Goal: Information Seeking & Learning: Compare options

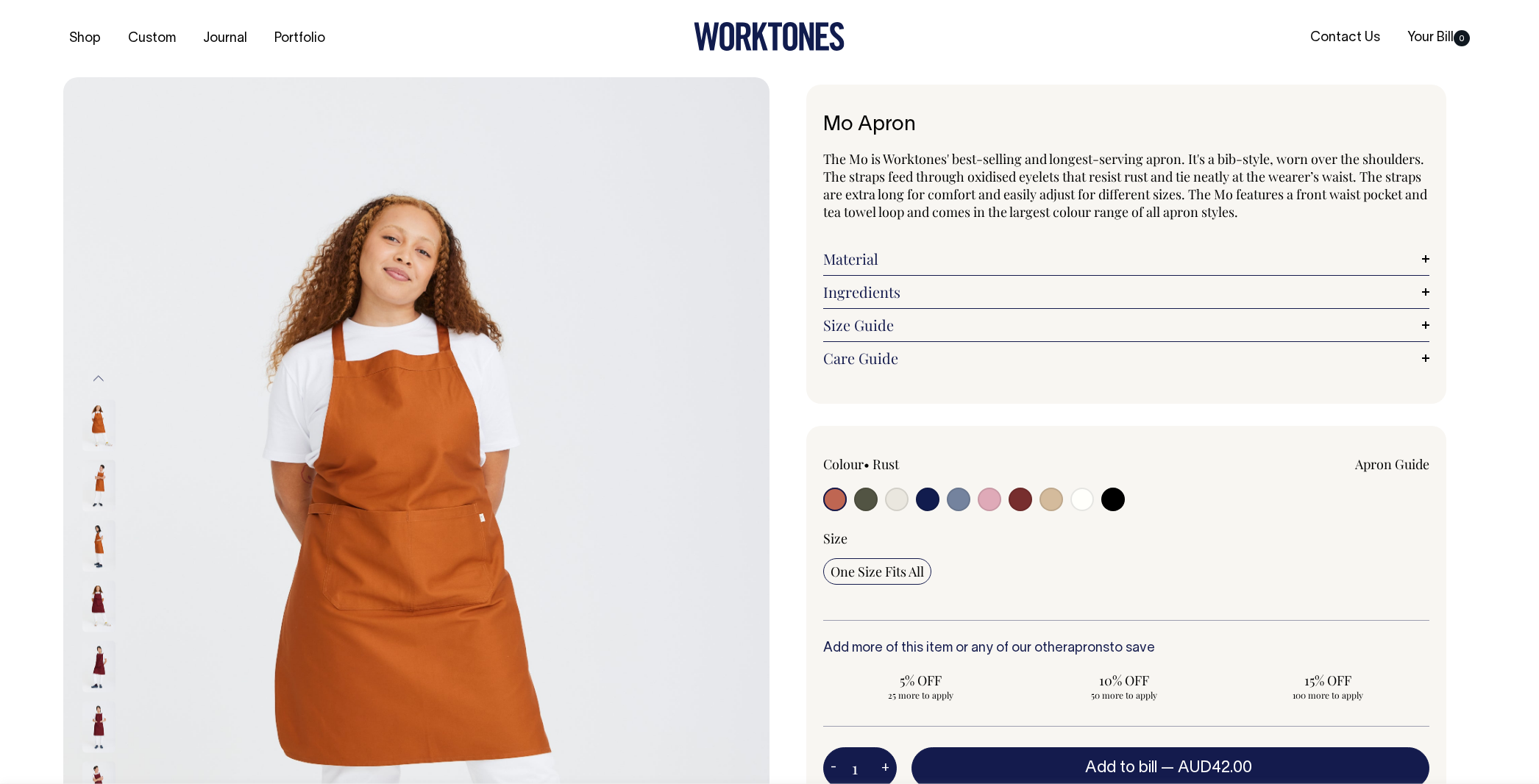
click at [860, 498] on input "radio" at bounding box center [865, 499] width 24 height 24
radio input "true"
select select "Olive"
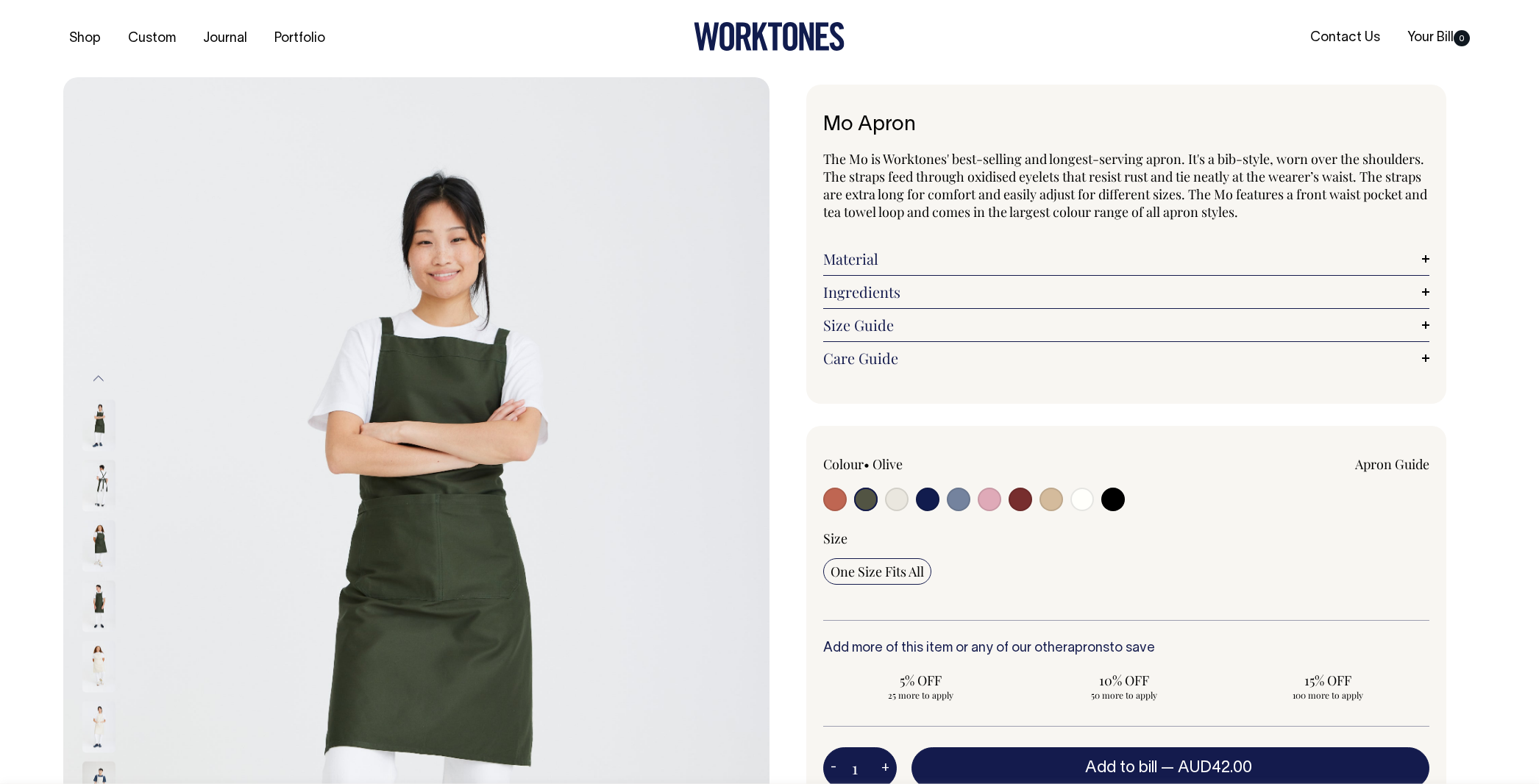
click at [897, 499] on input "radio" at bounding box center [896, 499] width 24 height 24
radio input "true"
radio input "false"
select select "Natural"
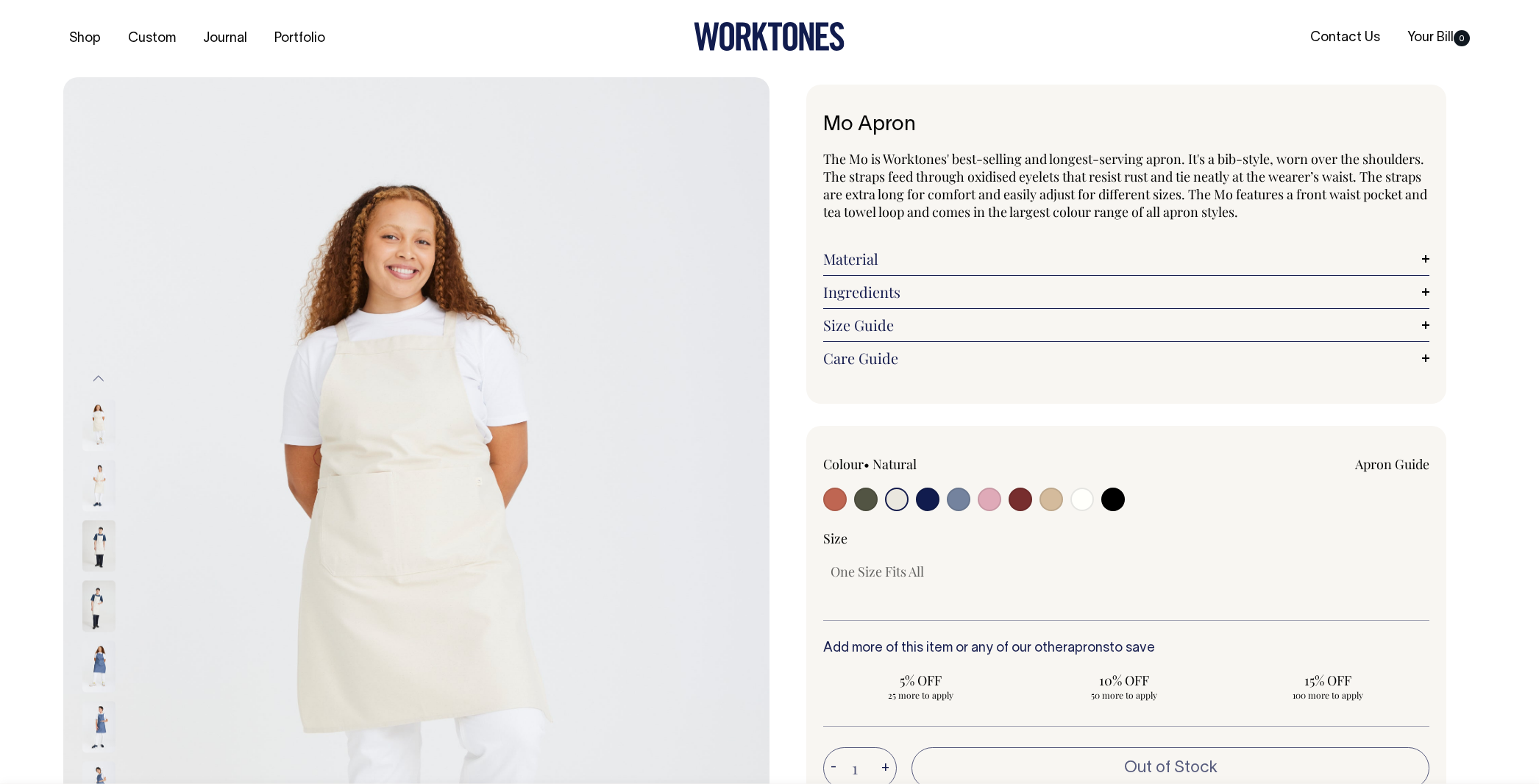
click at [926, 499] on input "radio" at bounding box center [927, 499] width 24 height 24
radio input "true"
select select "Dark Navy"
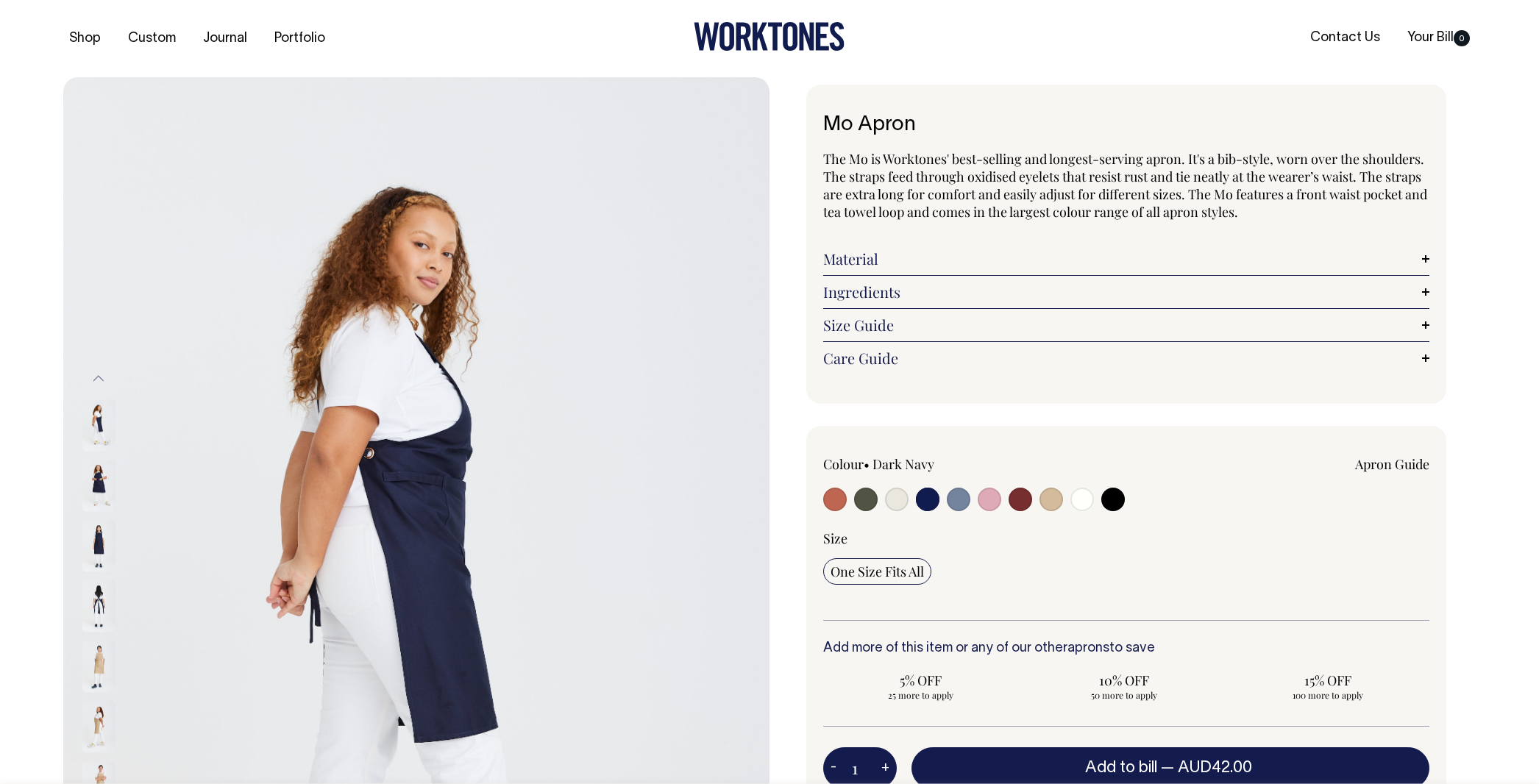
click at [983, 499] on input "radio" at bounding box center [990, 499] width 24 height 24
radio input "true"
select select "Pink"
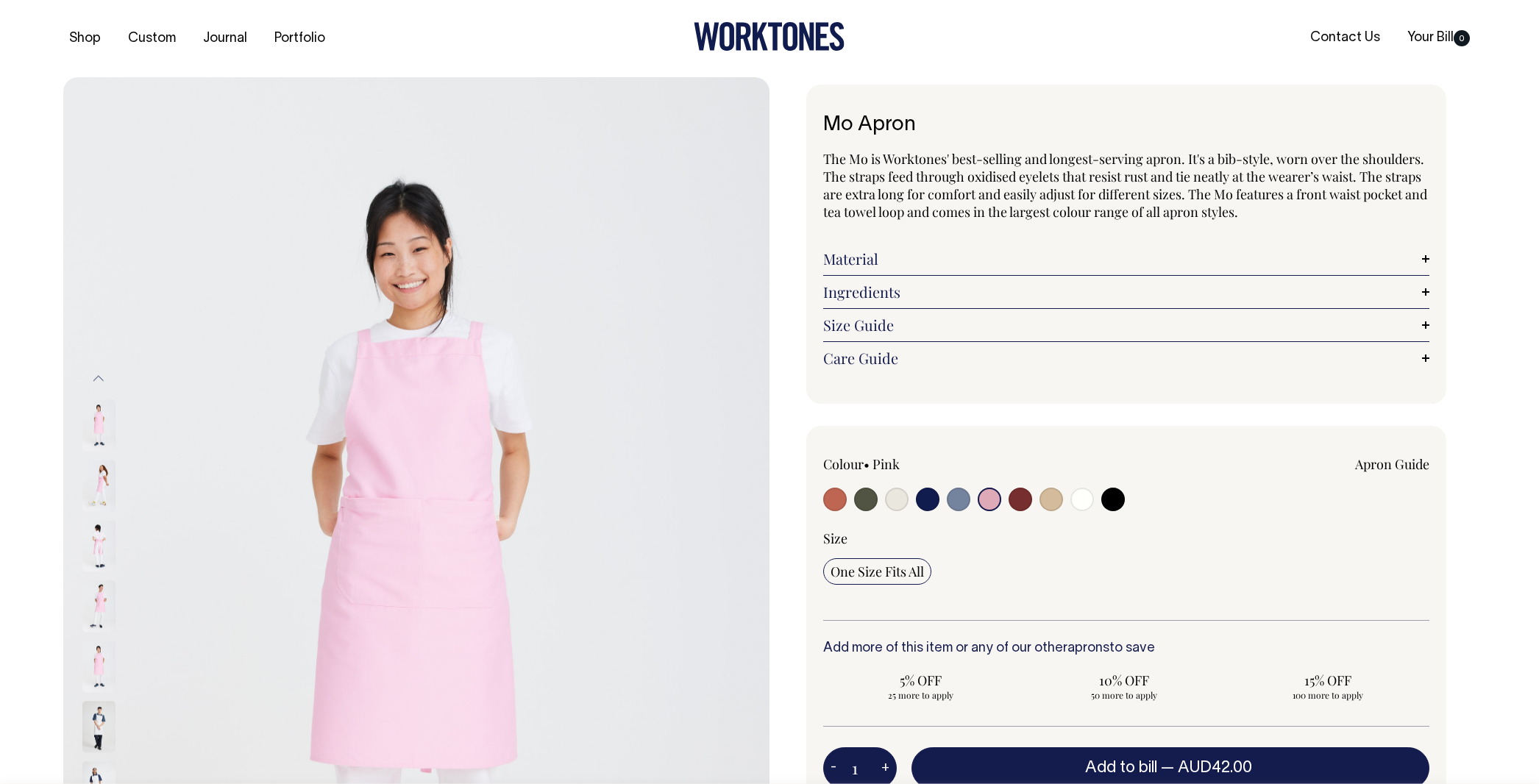
click at [953, 500] on input "radio" at bounding box center [958, 499] width 24 height 24
radio input "true"
select select "Blue/Grey"
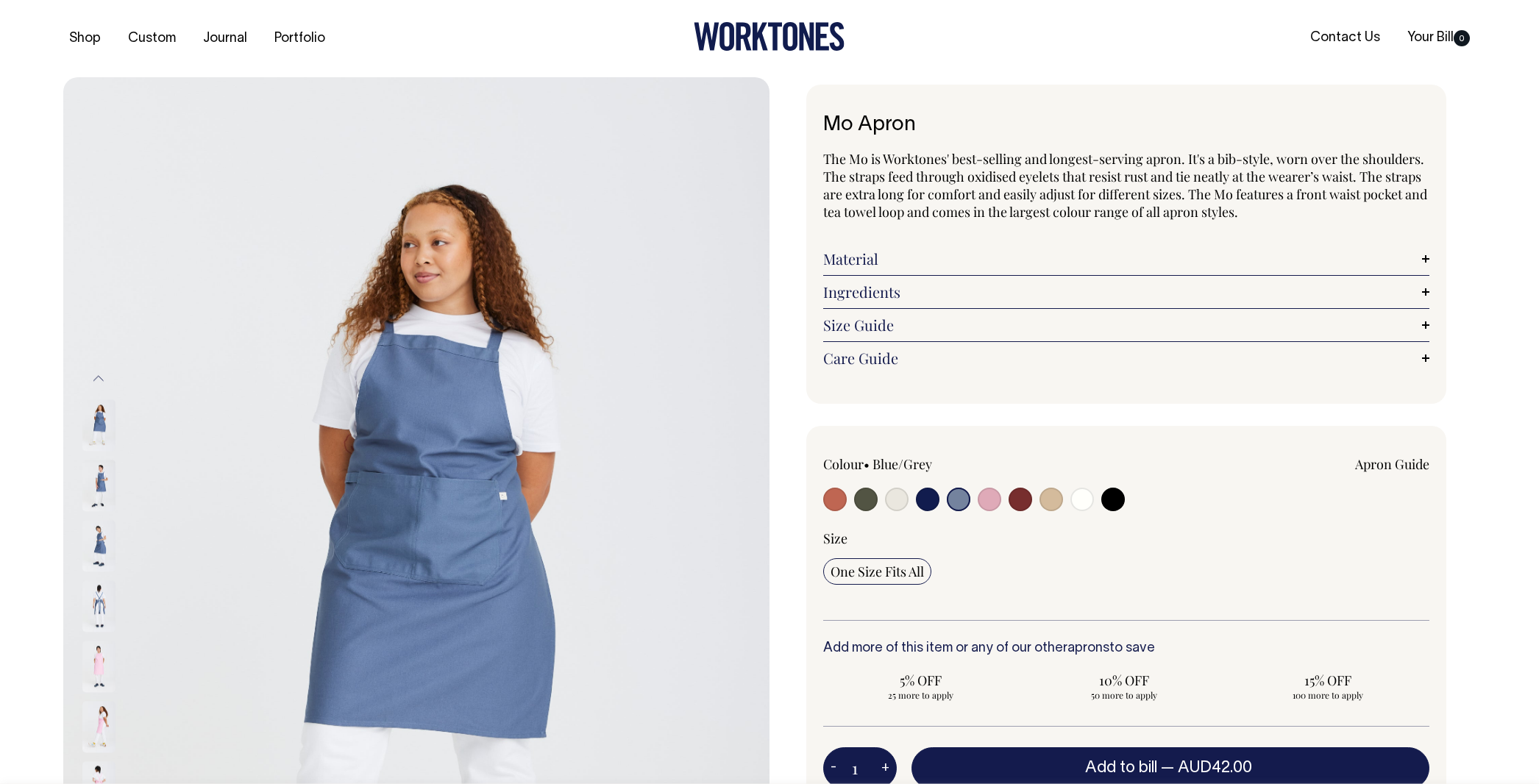
click at [1016, 500] on input "radio" at bounding box center [1020, 499] width 24 height 24
radio input "true"
select select "Burgundy"
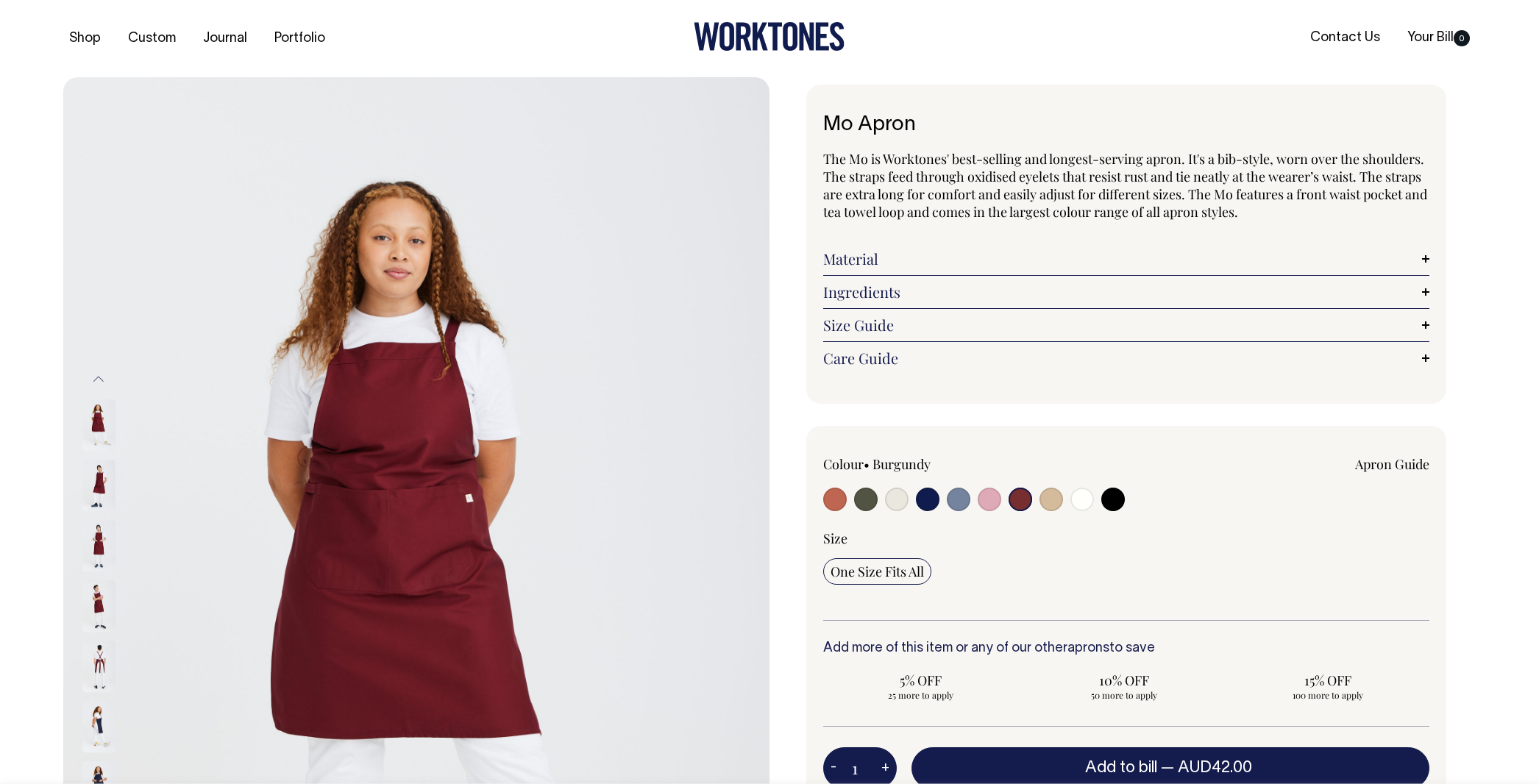
click at [1048, 503] on input "radio" at bounding box center [1051, 499] width 24 height 24
radio input "true"
select select "Khaki"
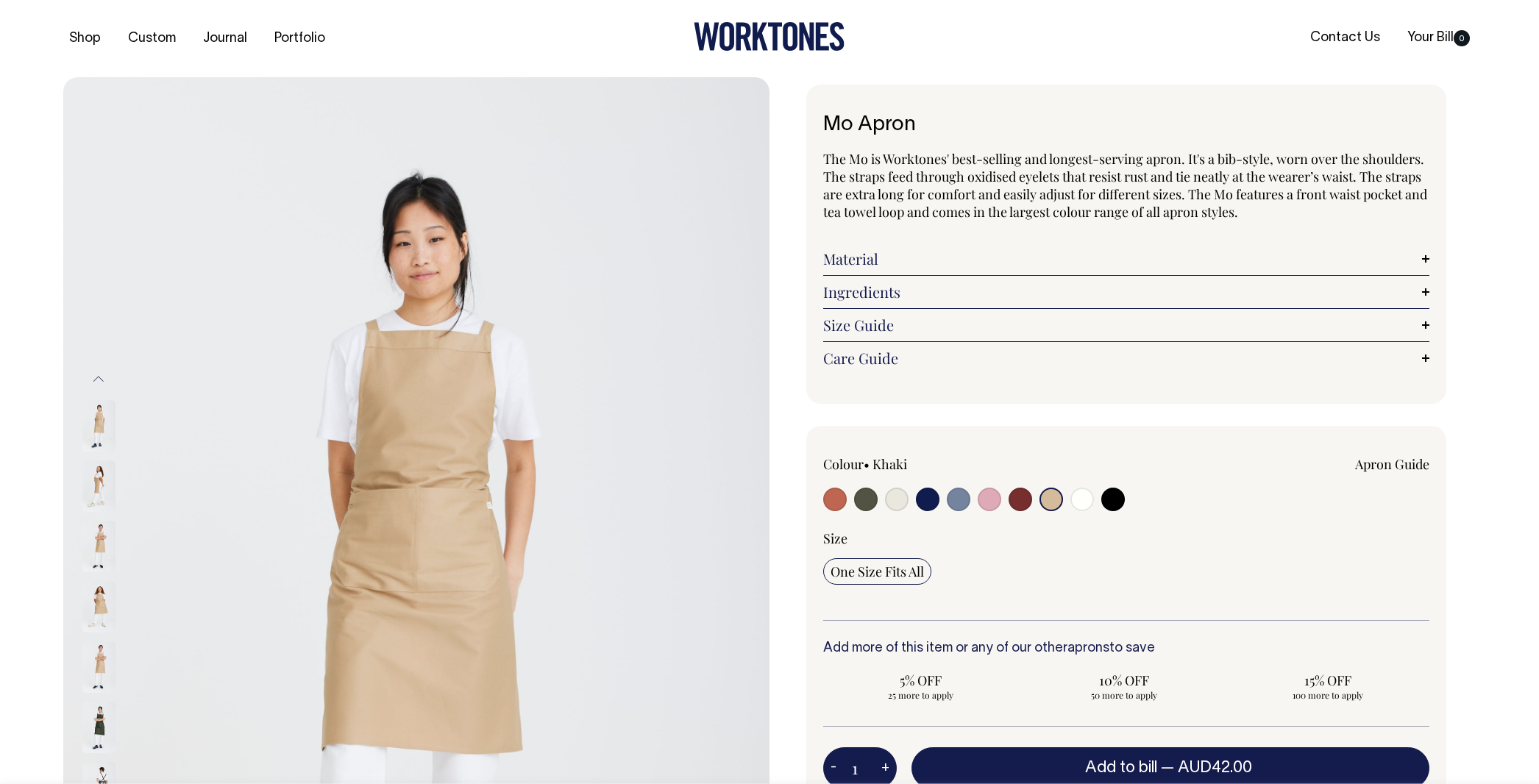
click at [1081, 498] on input "radio" at bounding box center [1082, 499] width 24 height 24
radio input "true"
select select "Off-White"
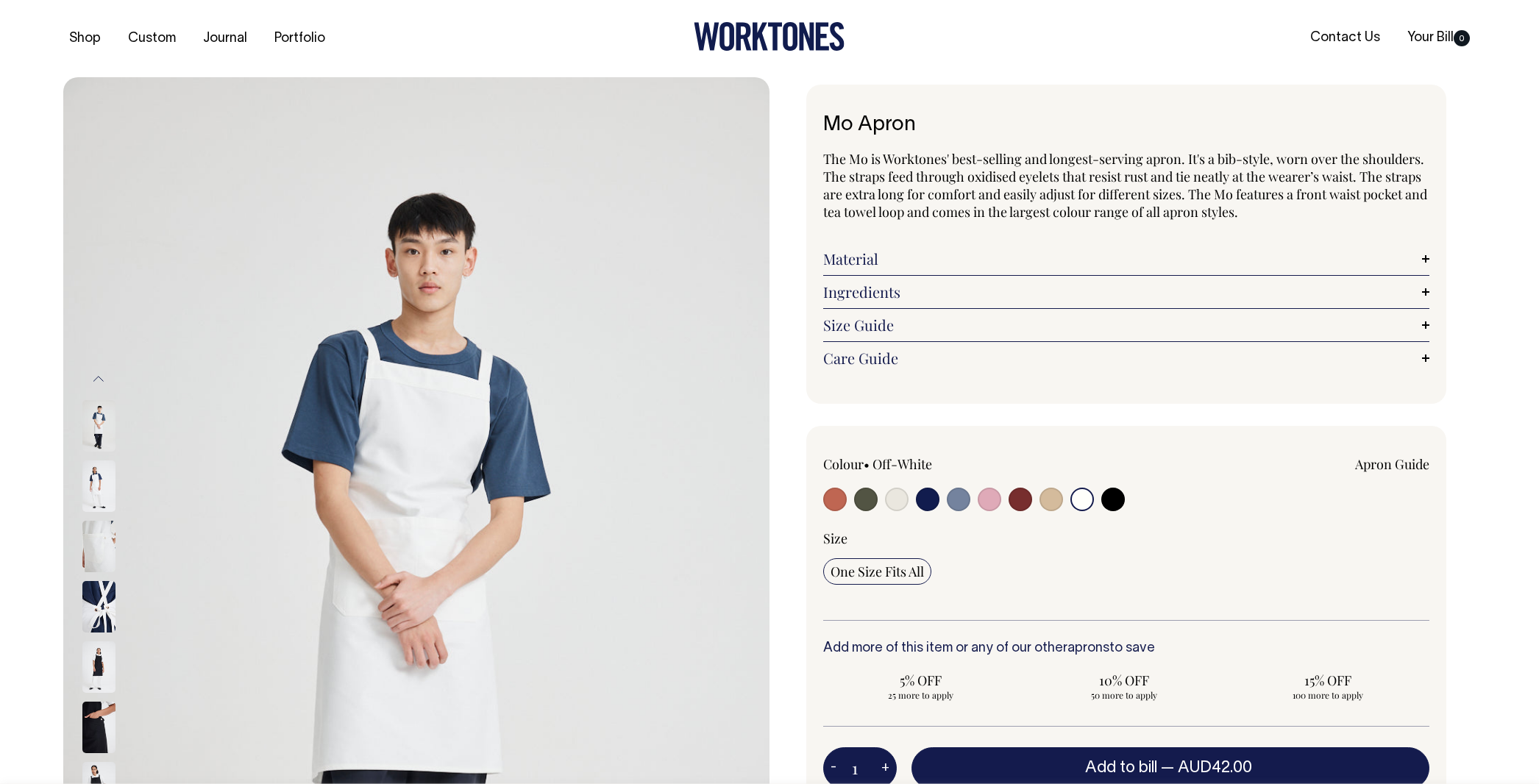
click at [1111, 500] on input "radio" at bounding box center [1113, 499] width 24 height 24
radio input "true"
select select "Black"
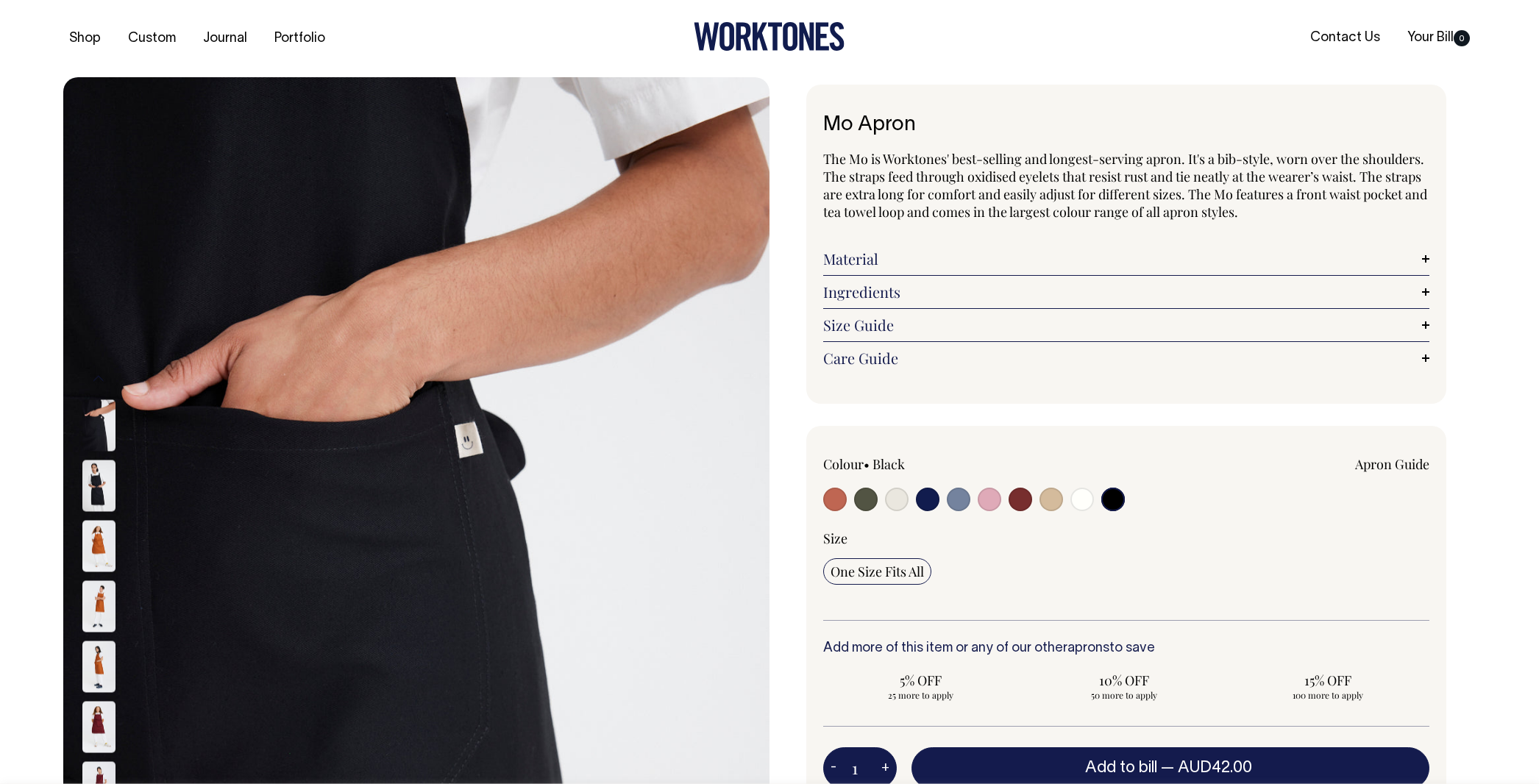
click at [831, 499] on input "radio" at bounding box center [834, 499] width 24 height 24
radio input "true"
select select "Rust"
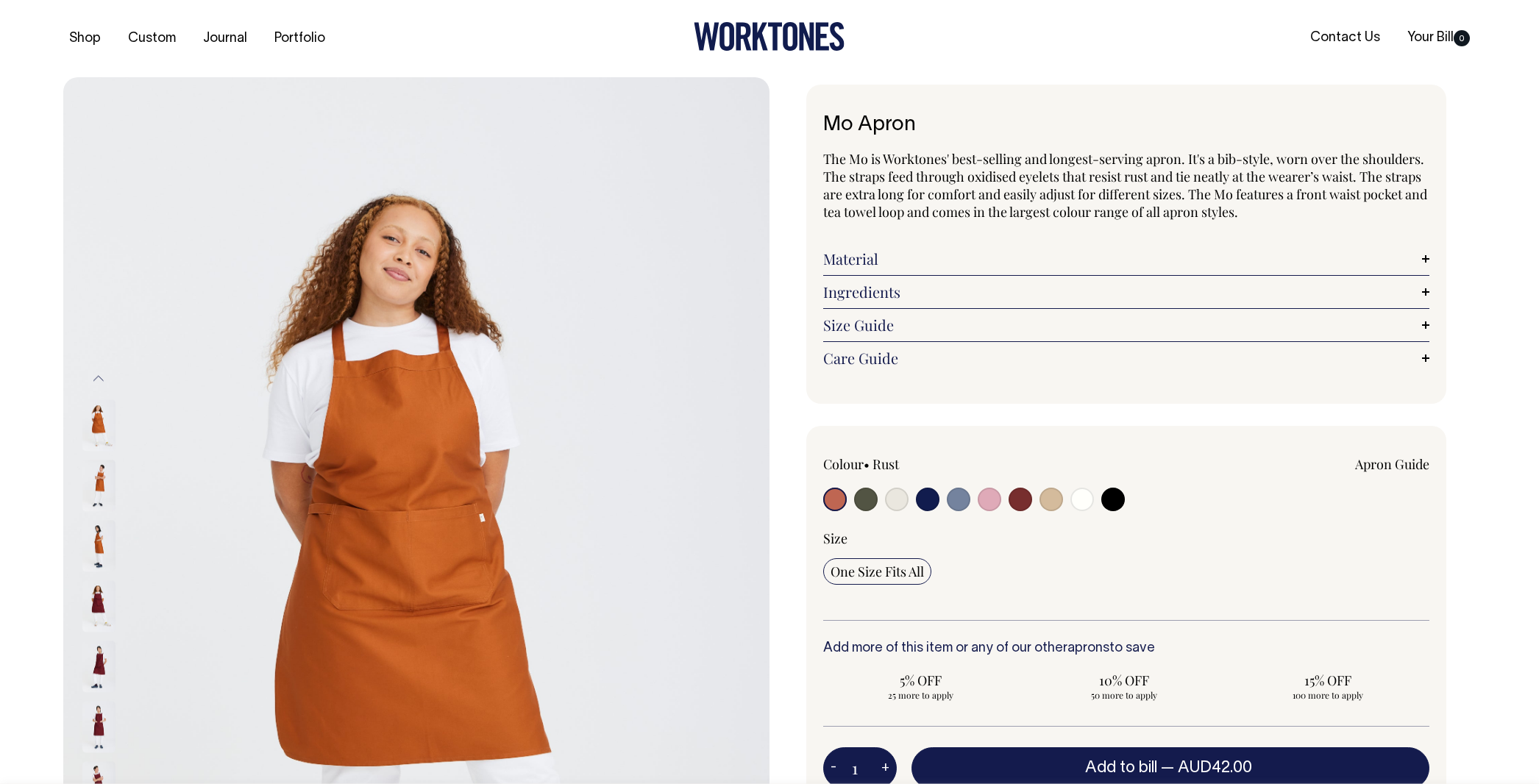
click at [863, 499] on input "radio" at bounding box center [865, 499] width 24 height 24
radio input "true"
select select "Olive"
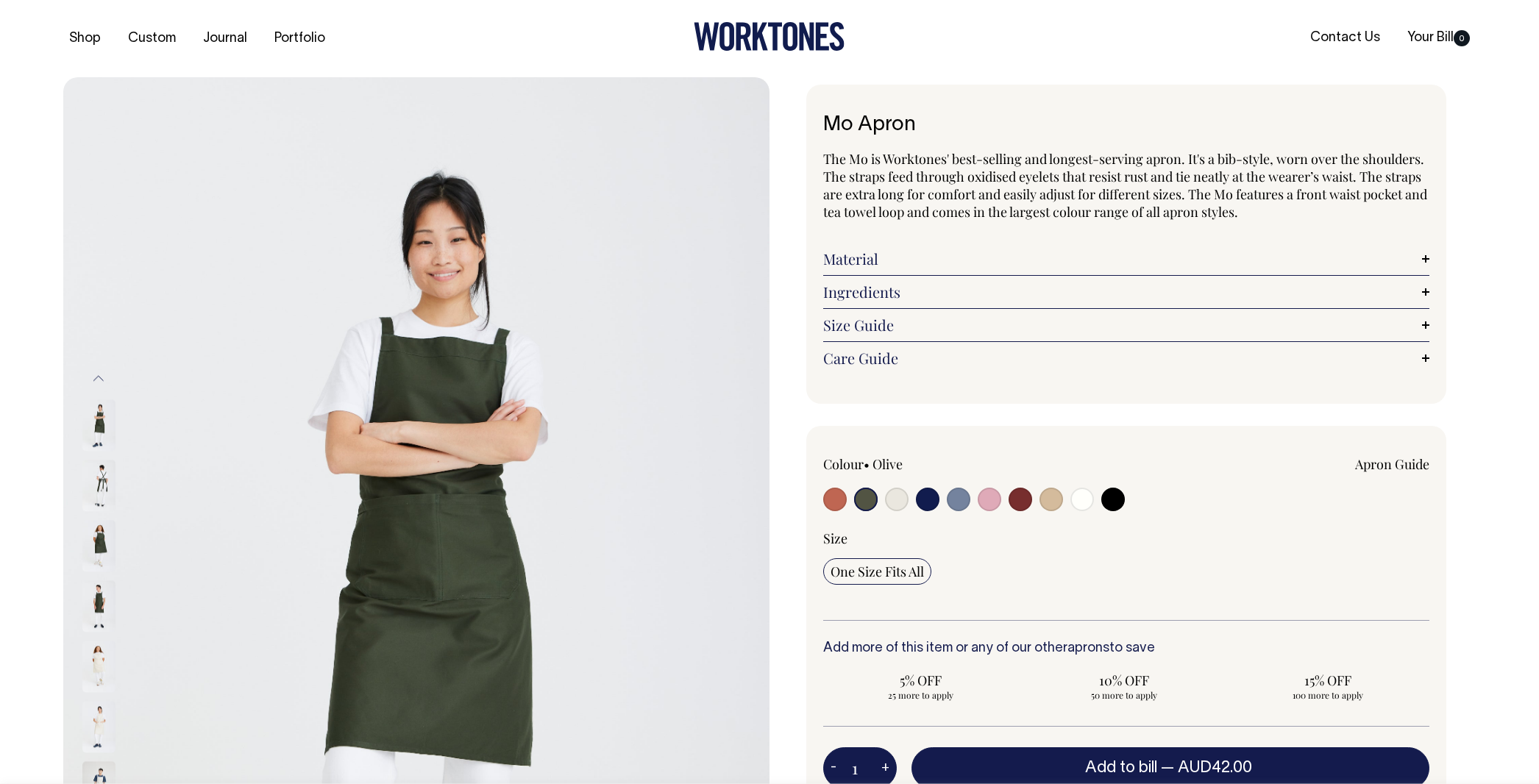
click at [898, 499] on input "radio" at bounding box center [896, 499] width 24 height 24
radio input "true"
radio input "false"
select select "Natural"
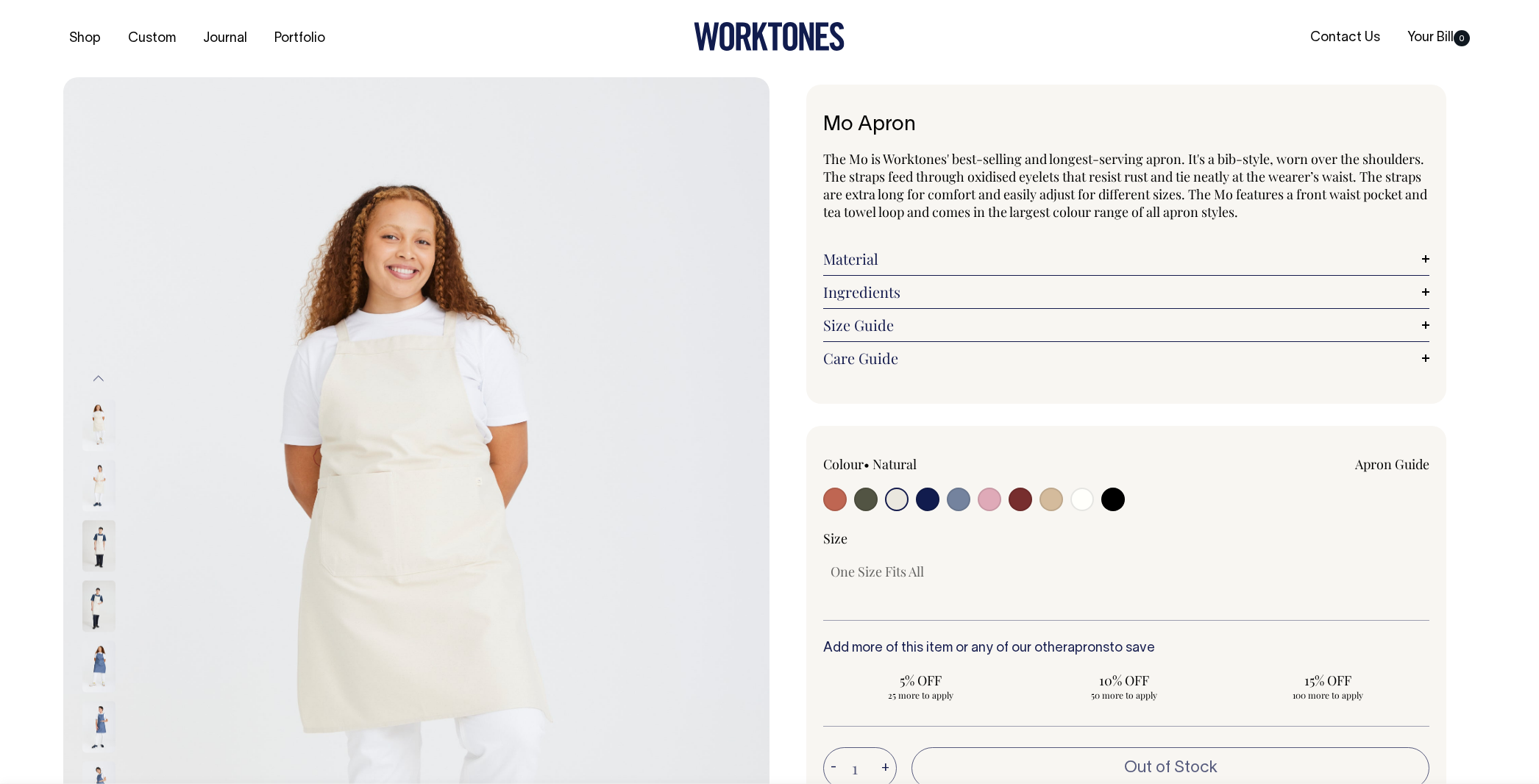
click at [924, 495] on input "radio" at bounding box center [927, 499] width 24 height 24
radio input "true"
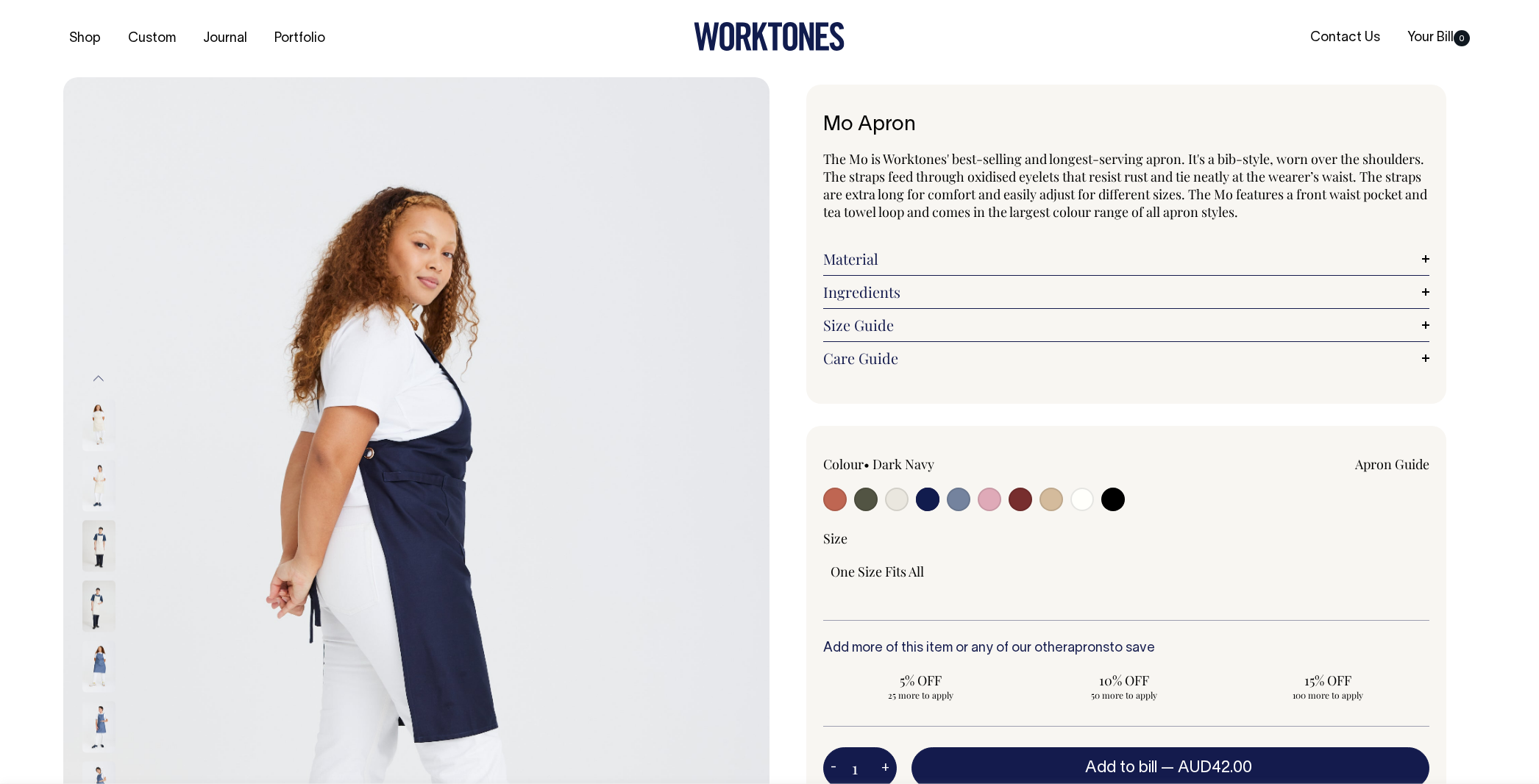
radio input "true"
select select "Dark Navy"
click at [956, 499] on input "radio" at bounding box center [958, 499] width 24 height 24
radio input "true"
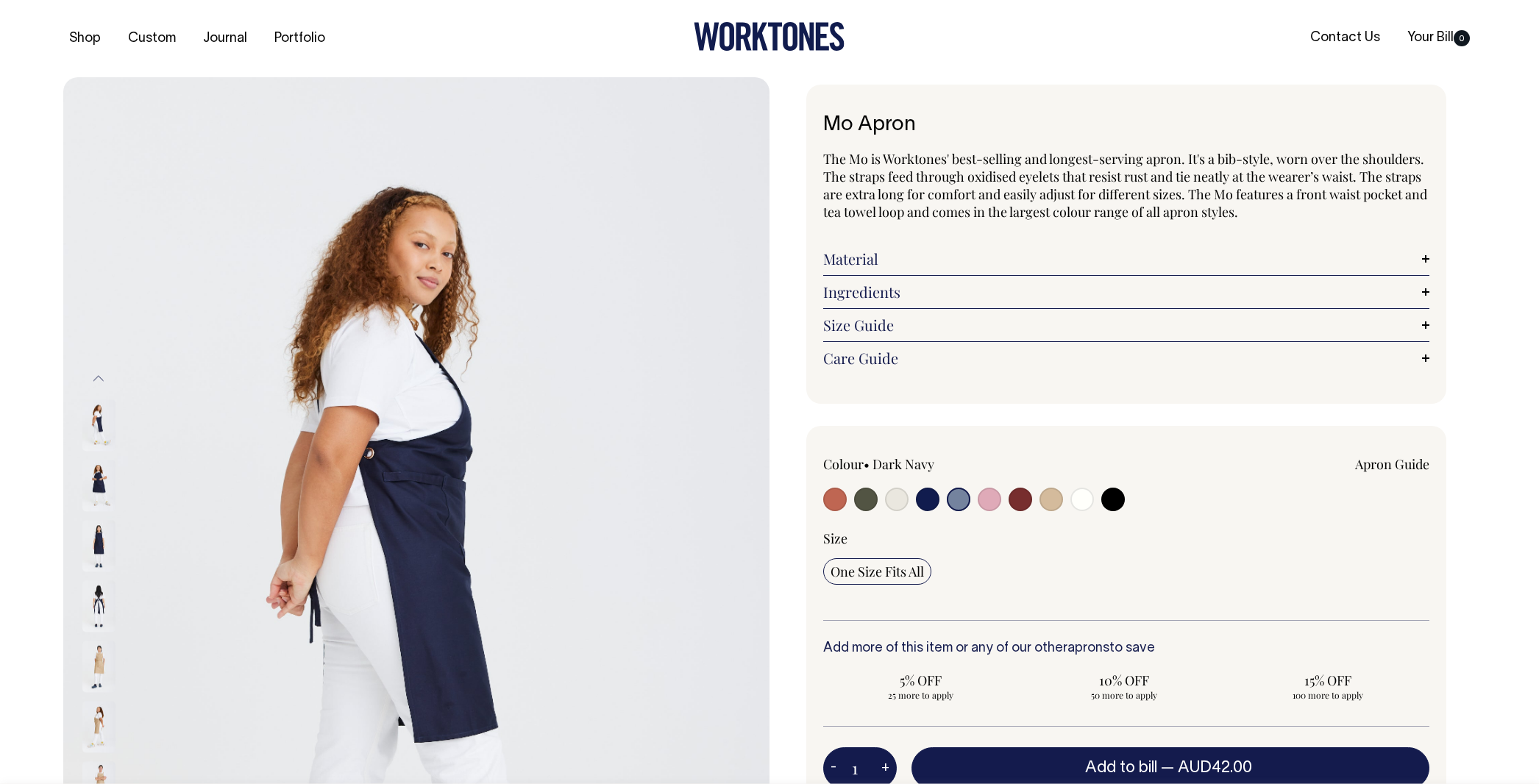
select select "Blue/Grey"
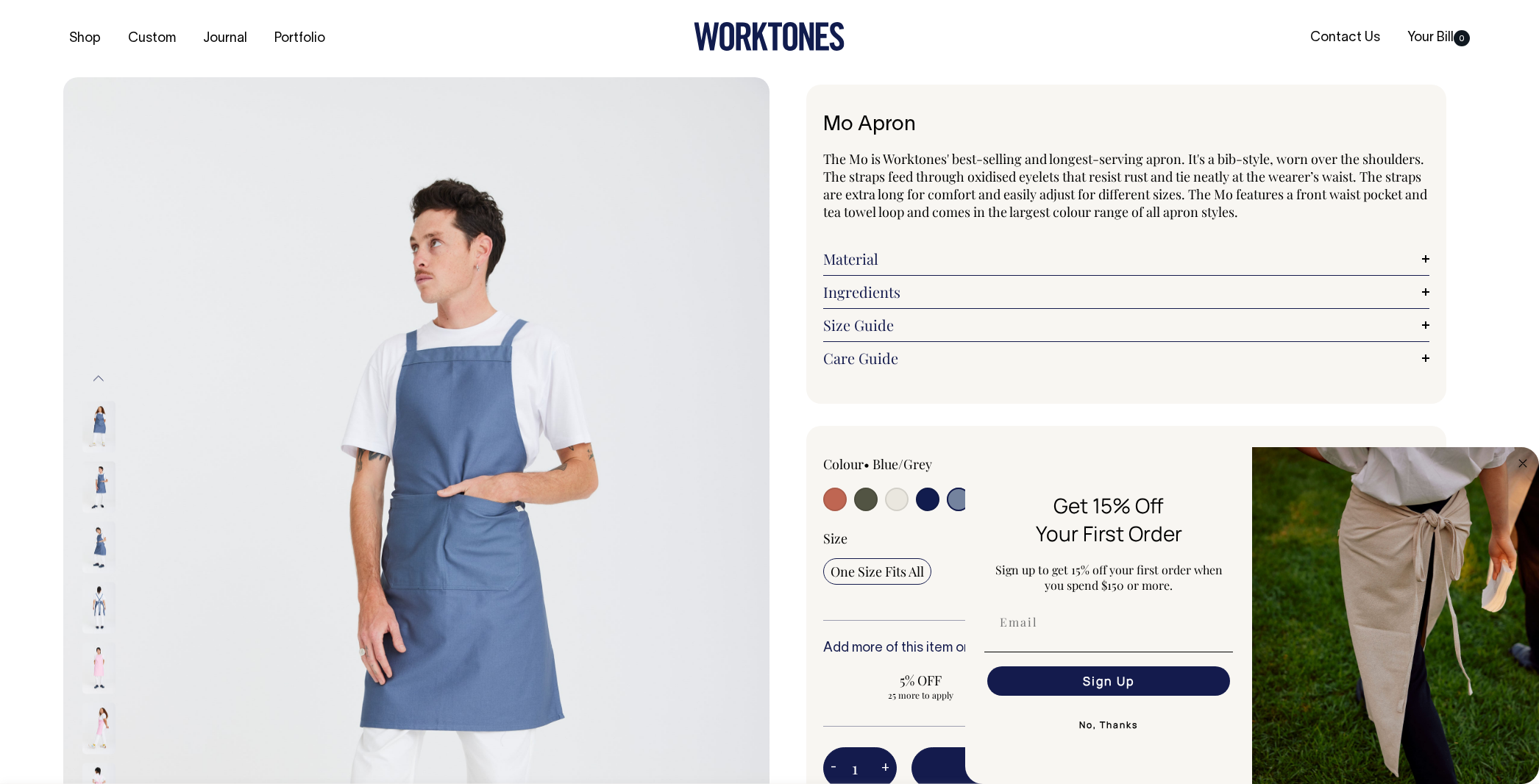
click at [89, 487] on img at bounding box center [99, 487] width 34 height 51
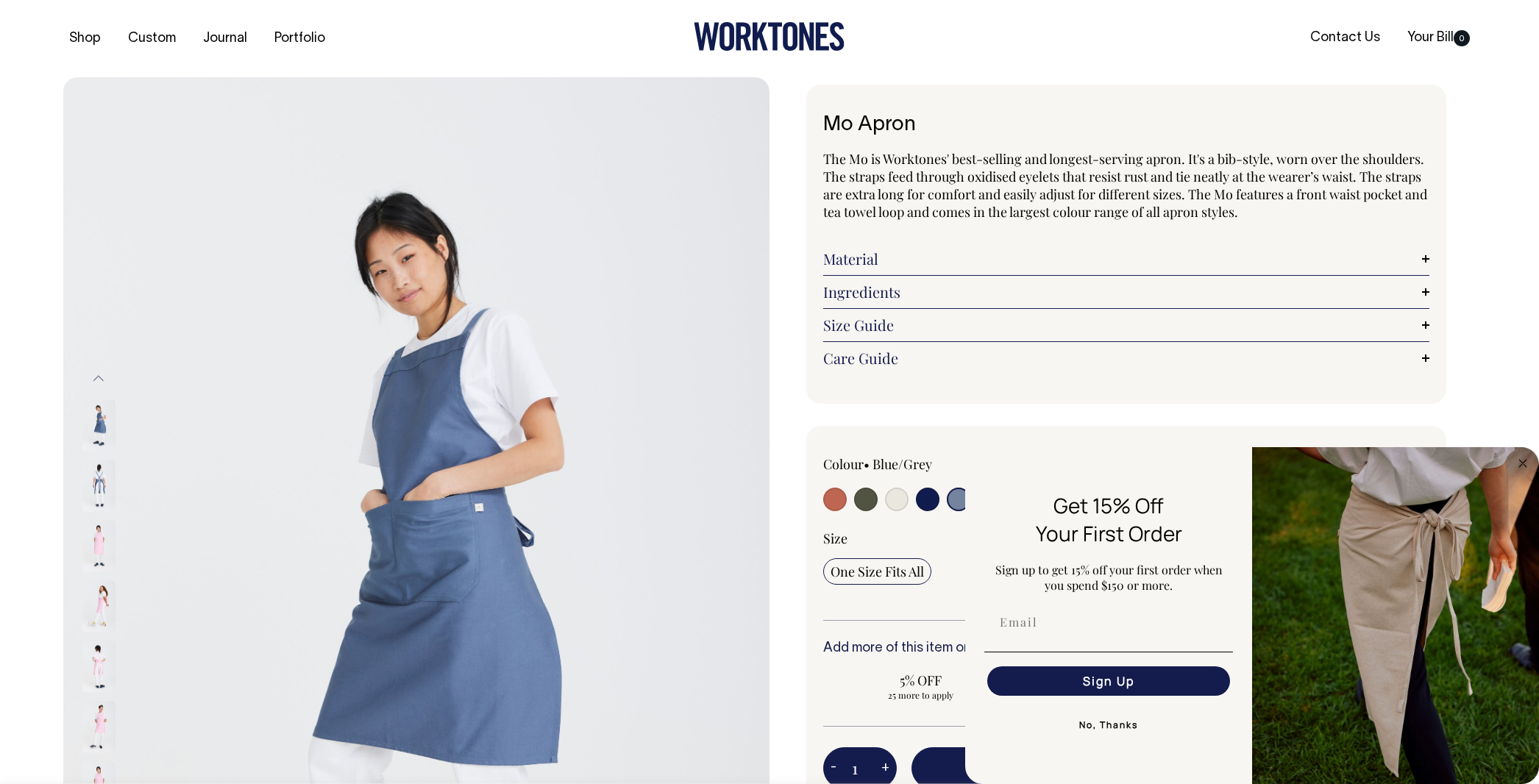
click at [95, 491] on img at bounding box center [99, 485] width 34 height 51
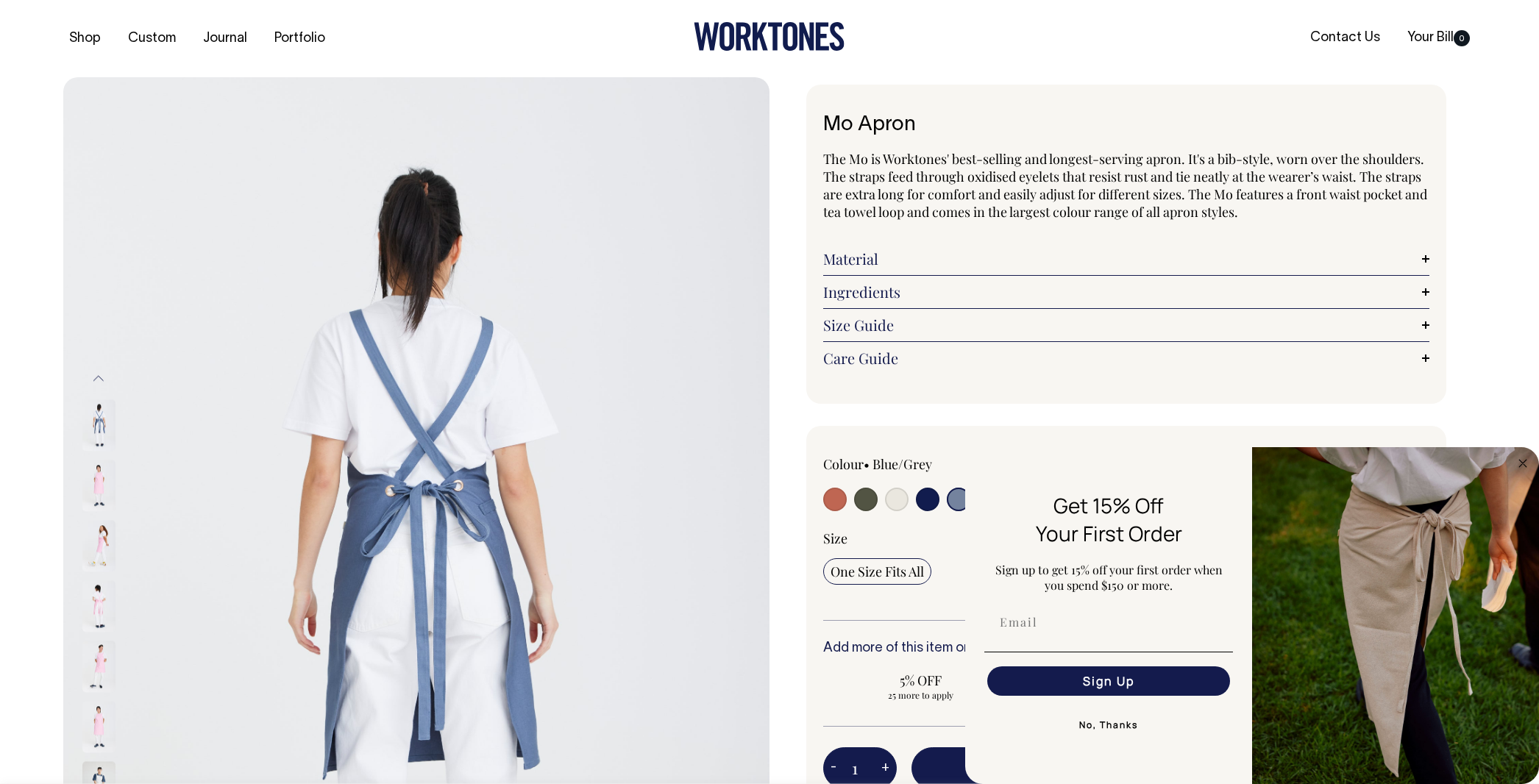
click at [100, 493] on img at bounding box center [99, 485] width 34 height 51
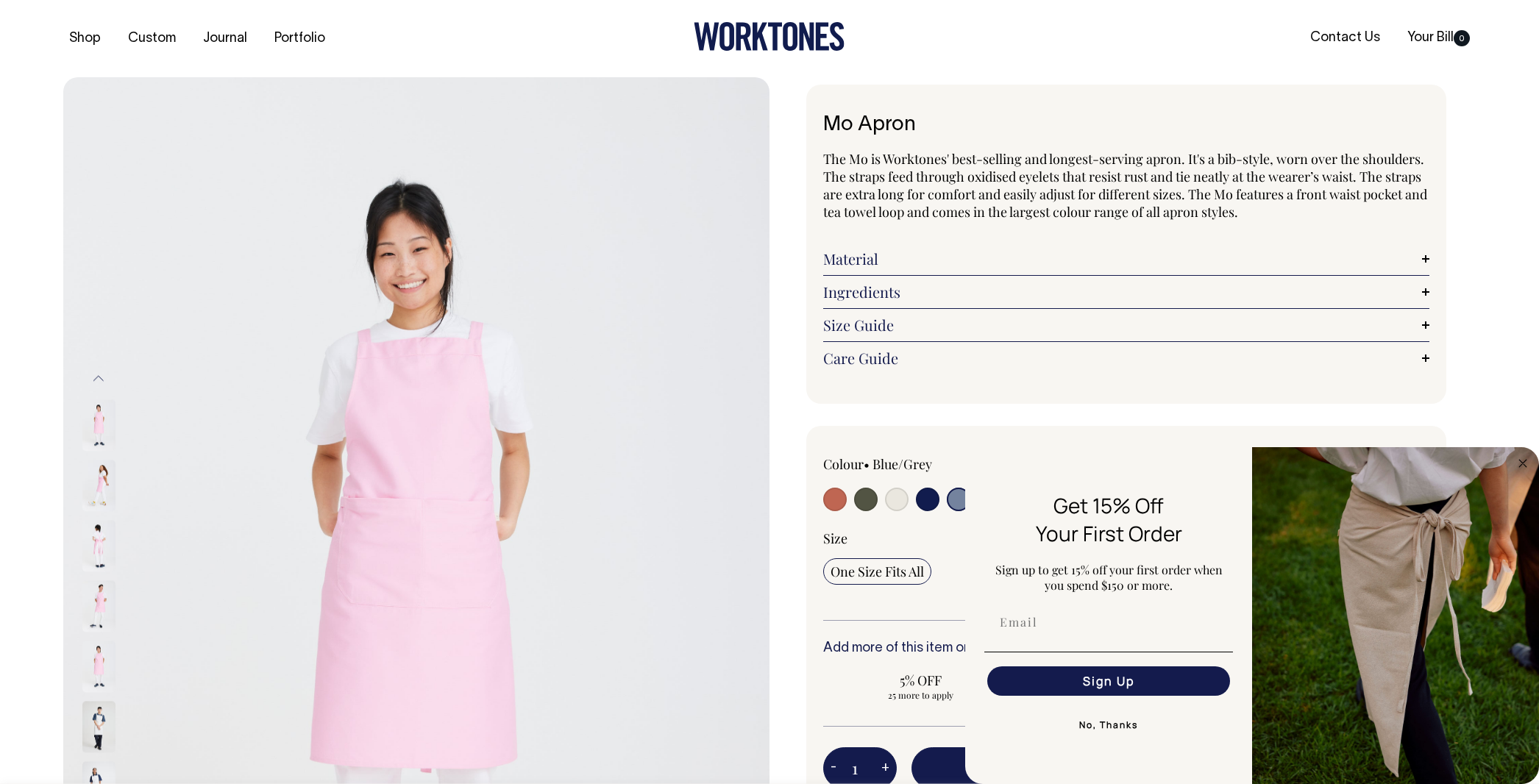
click at [108, 490] on img at bounding box center [99, 485] width 34 height 51
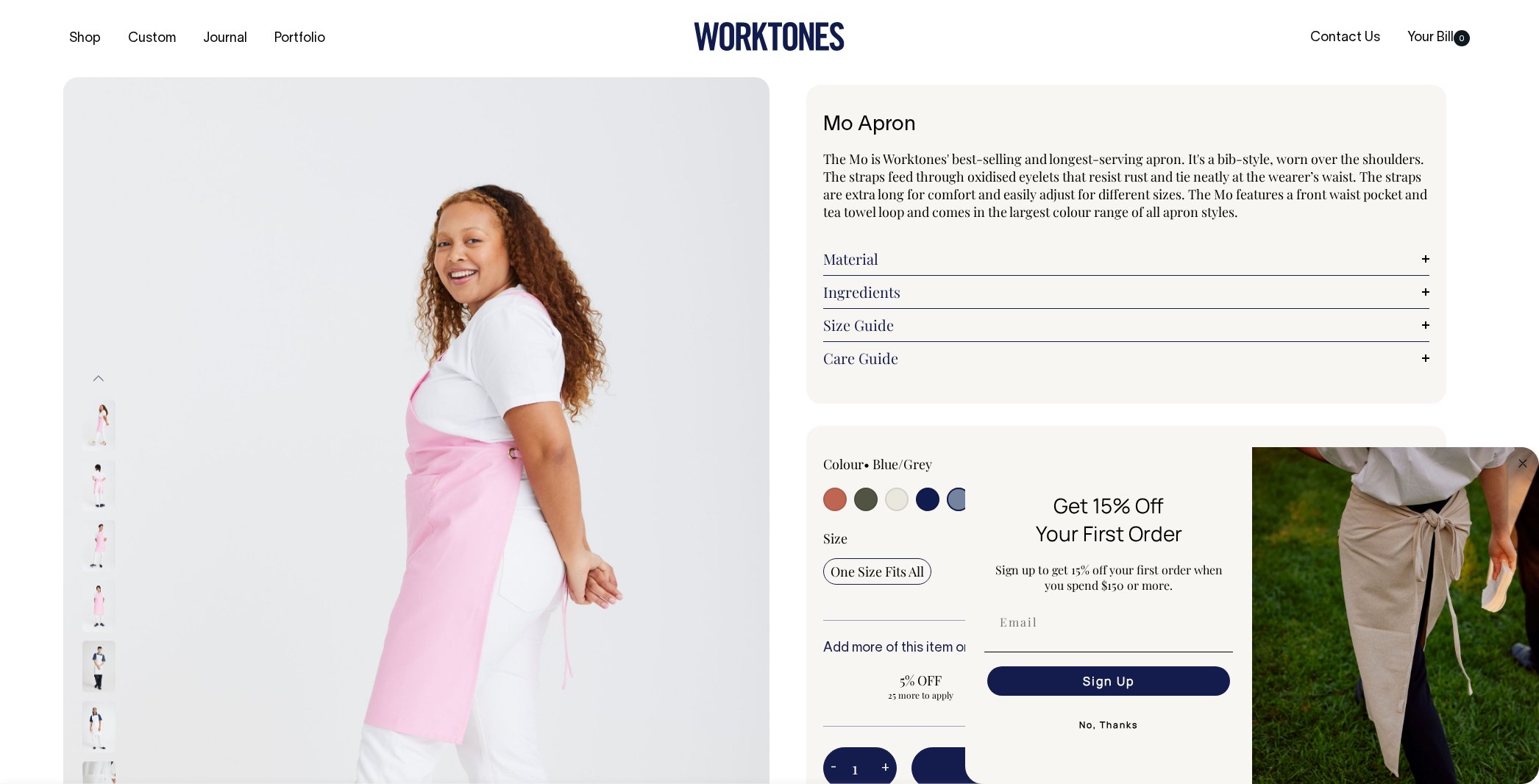
click at [99, 540] on img at bounding box center [99, 546] width 34 height 51
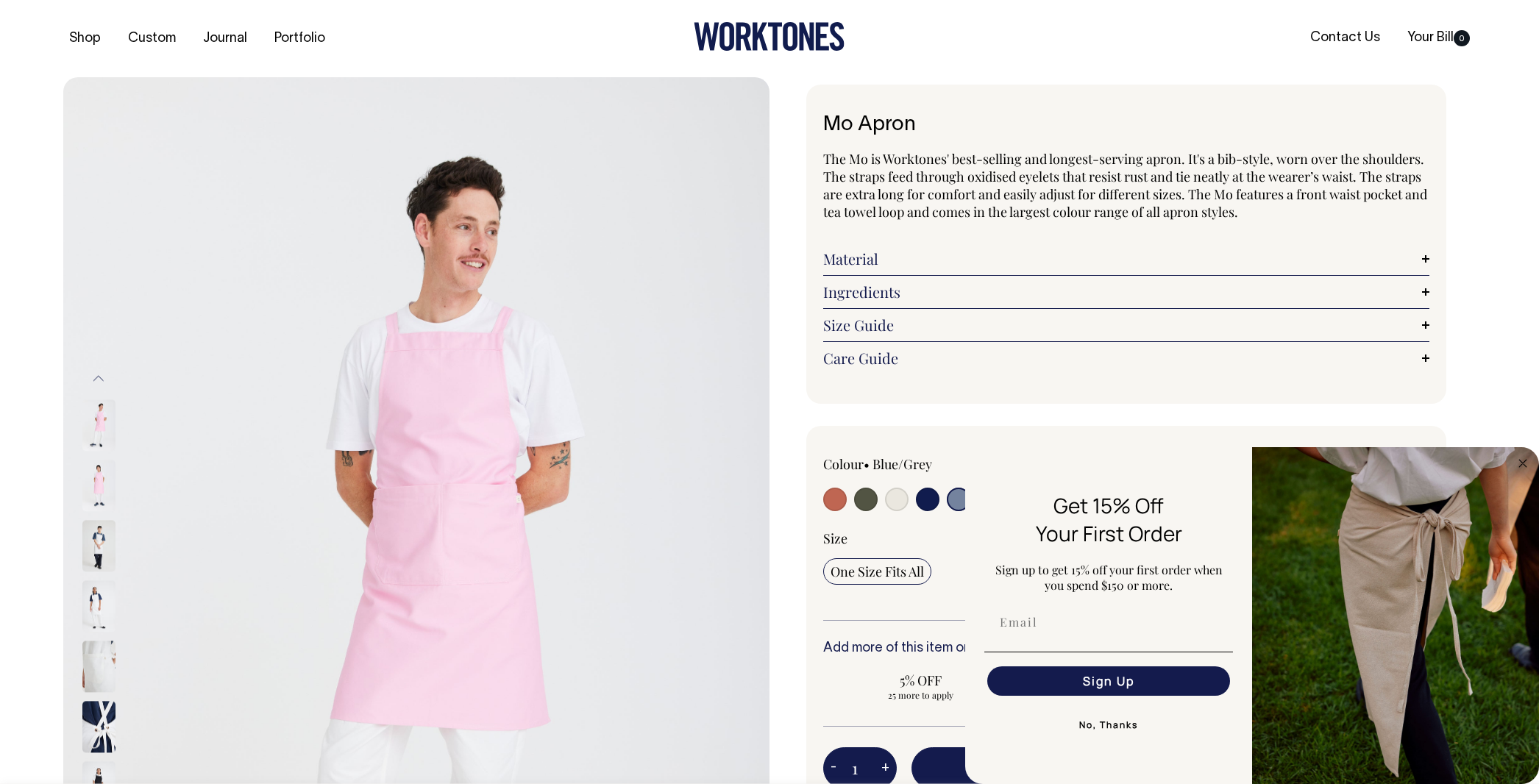
click at [100, 571] on img at bounding box center [99, 546] width 34 height 51
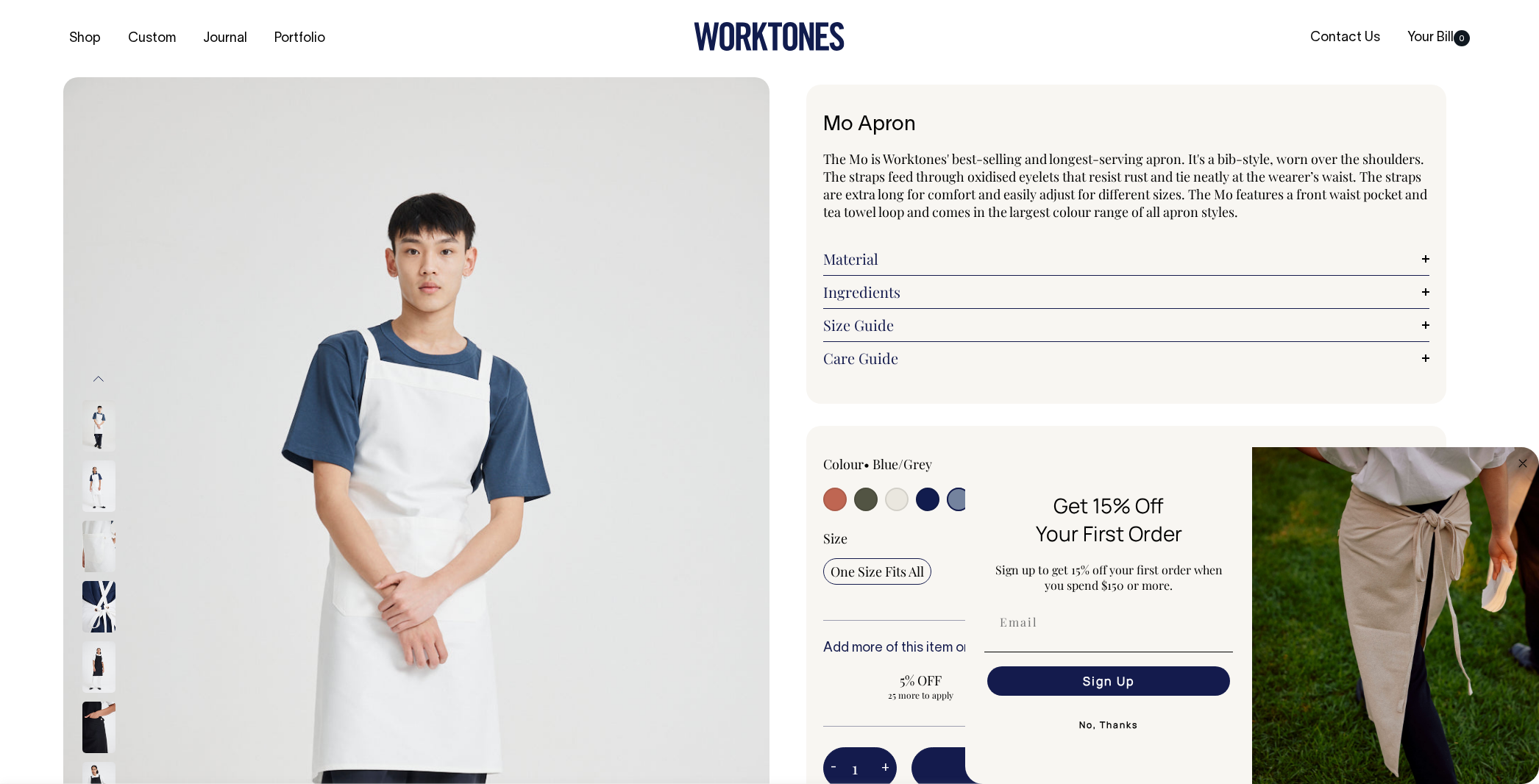
click at [101, 605] on img at bounding box center [99, 607] width 34 height 51
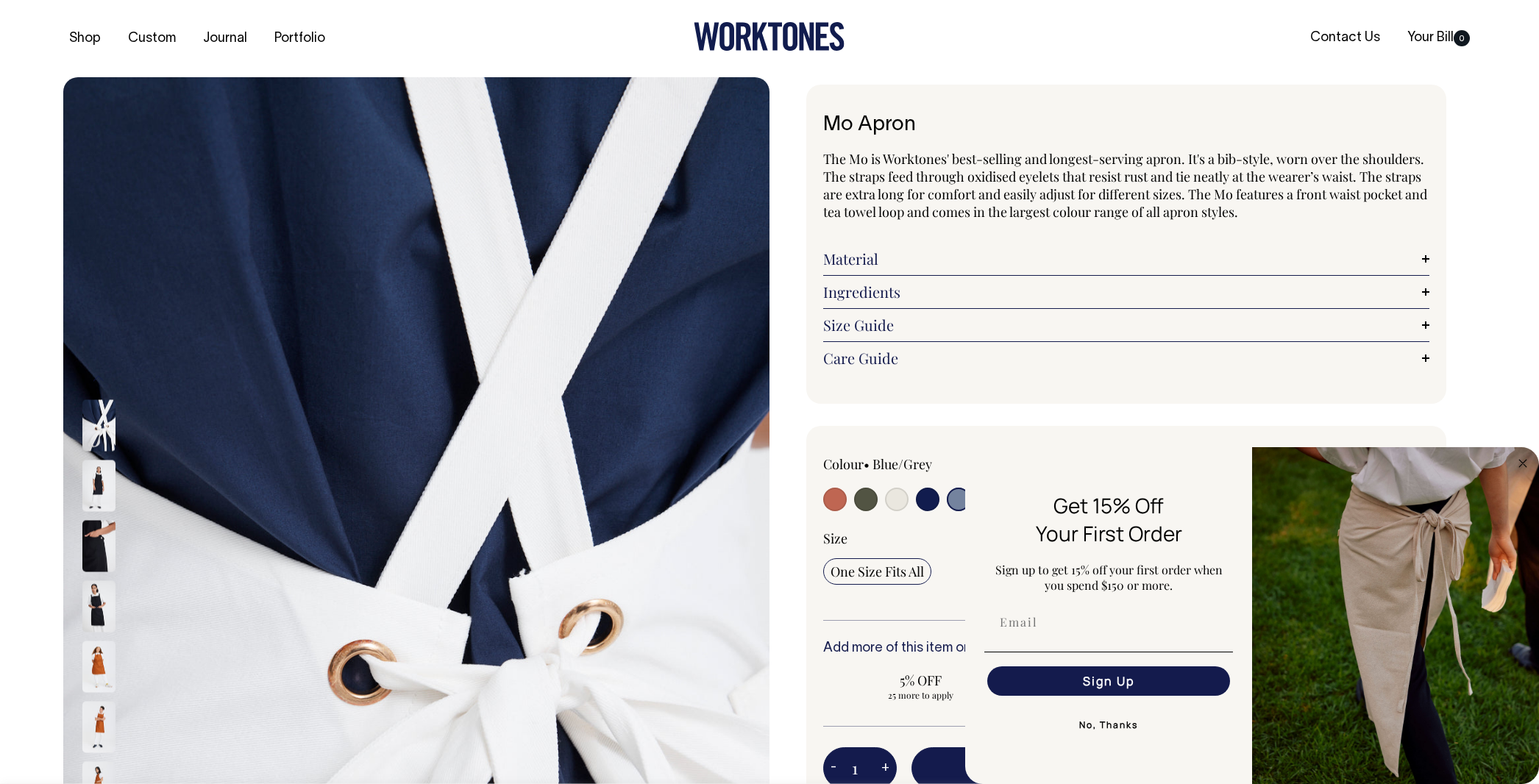
click at [104, 654] on img at bounding box center [99, 666] width 34 height 51
click at [101, 599] on img at bounding box center [99, 606] width 34 height 51
click at [93, 716] on img at bounding box center [99, 727] width 34 height 51
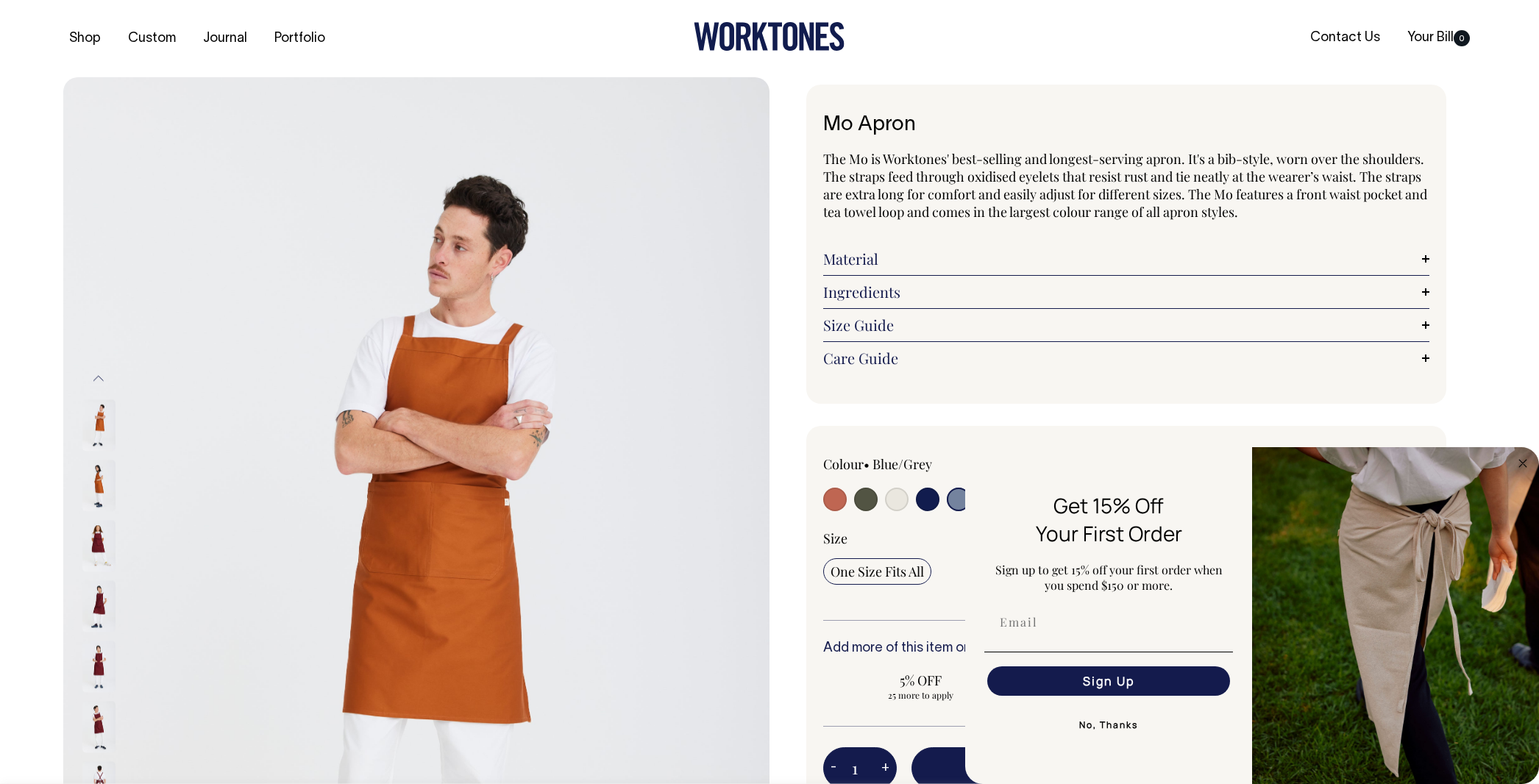
click at [98, 667] on img at bounding box center [99, 666] width 34 height 51
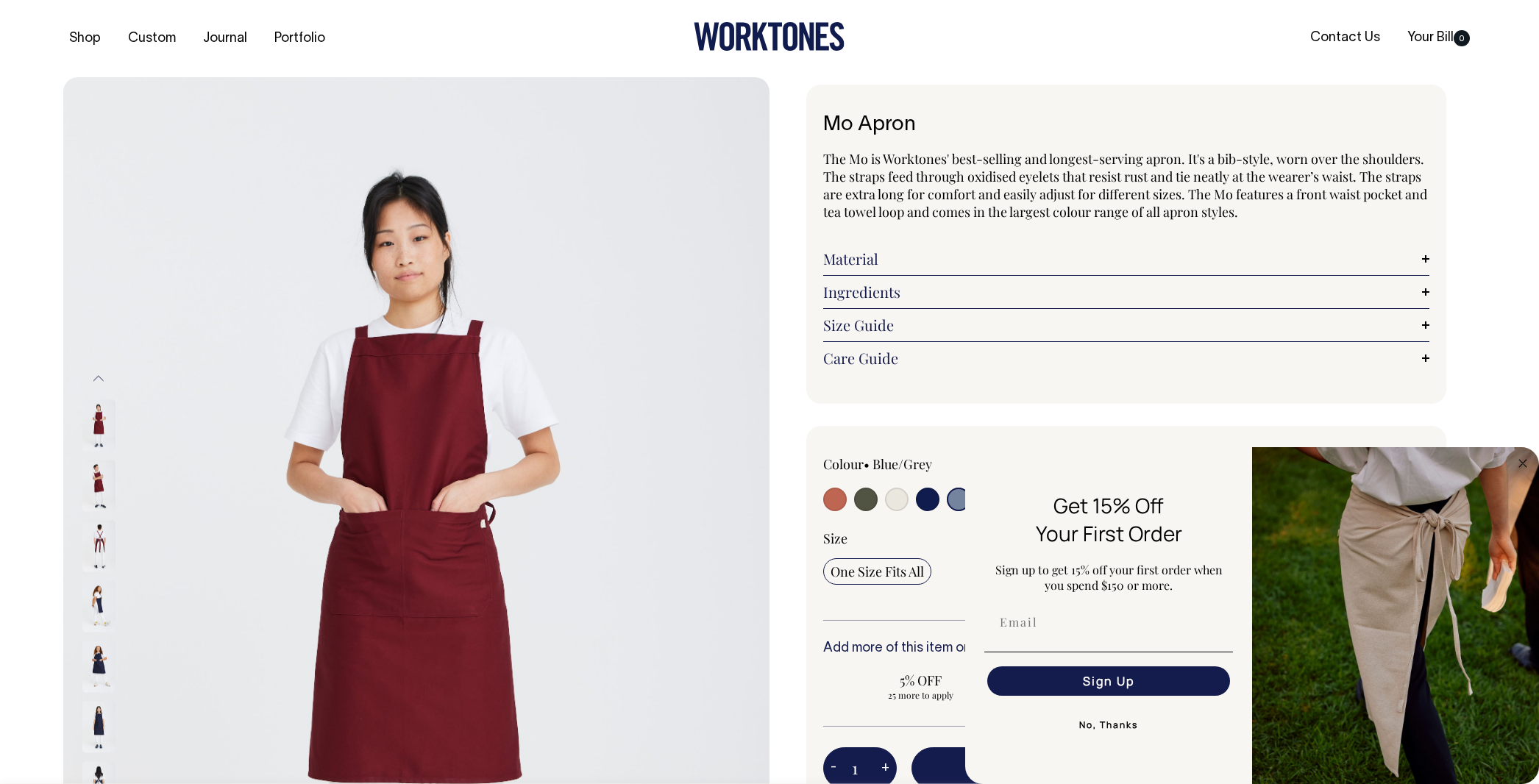
click at [101, 541] on img at bounding box center [99, 546] width 34 height 51
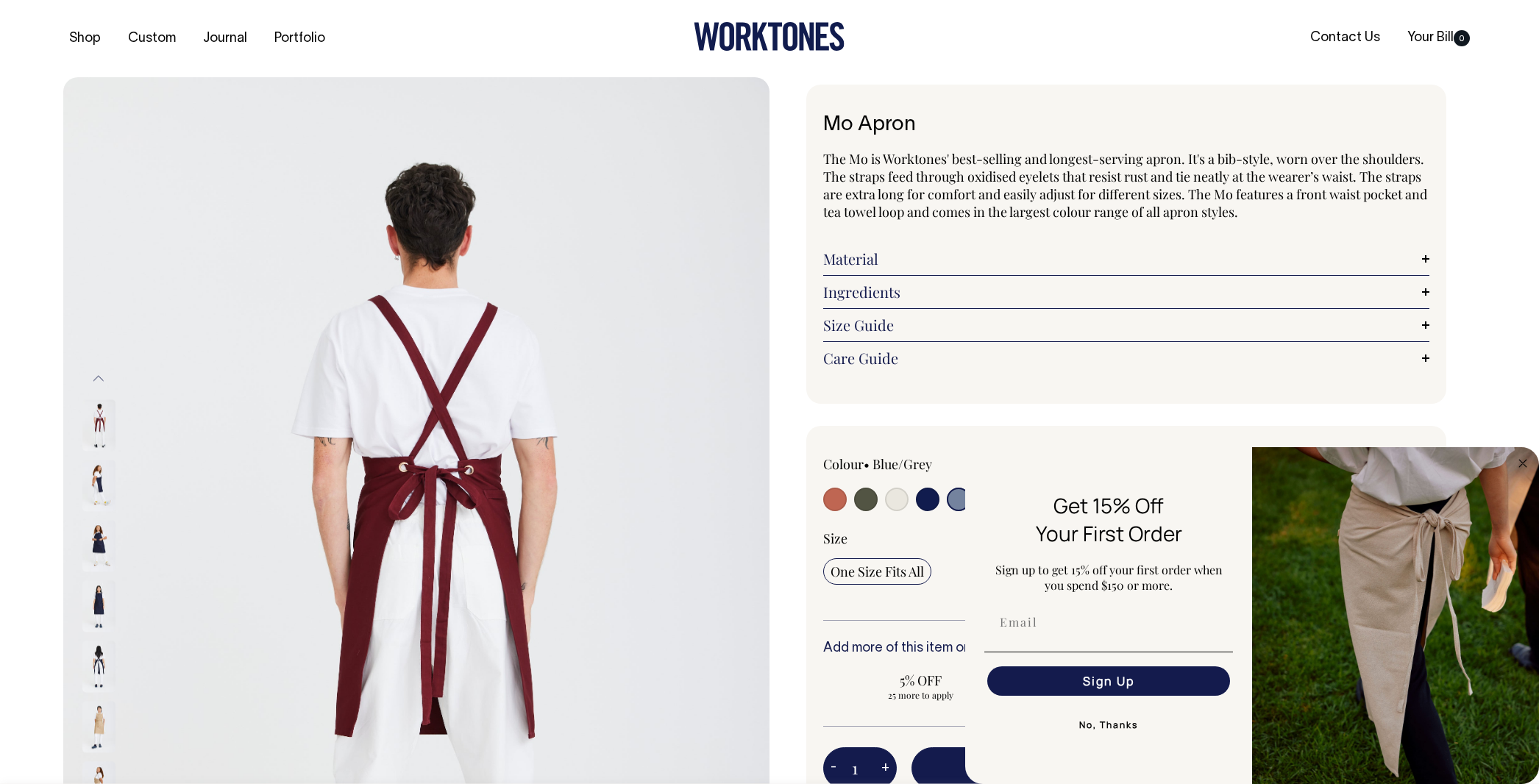
click at [95, 482] on img at bounding box center [99, 485] width 34 height 51
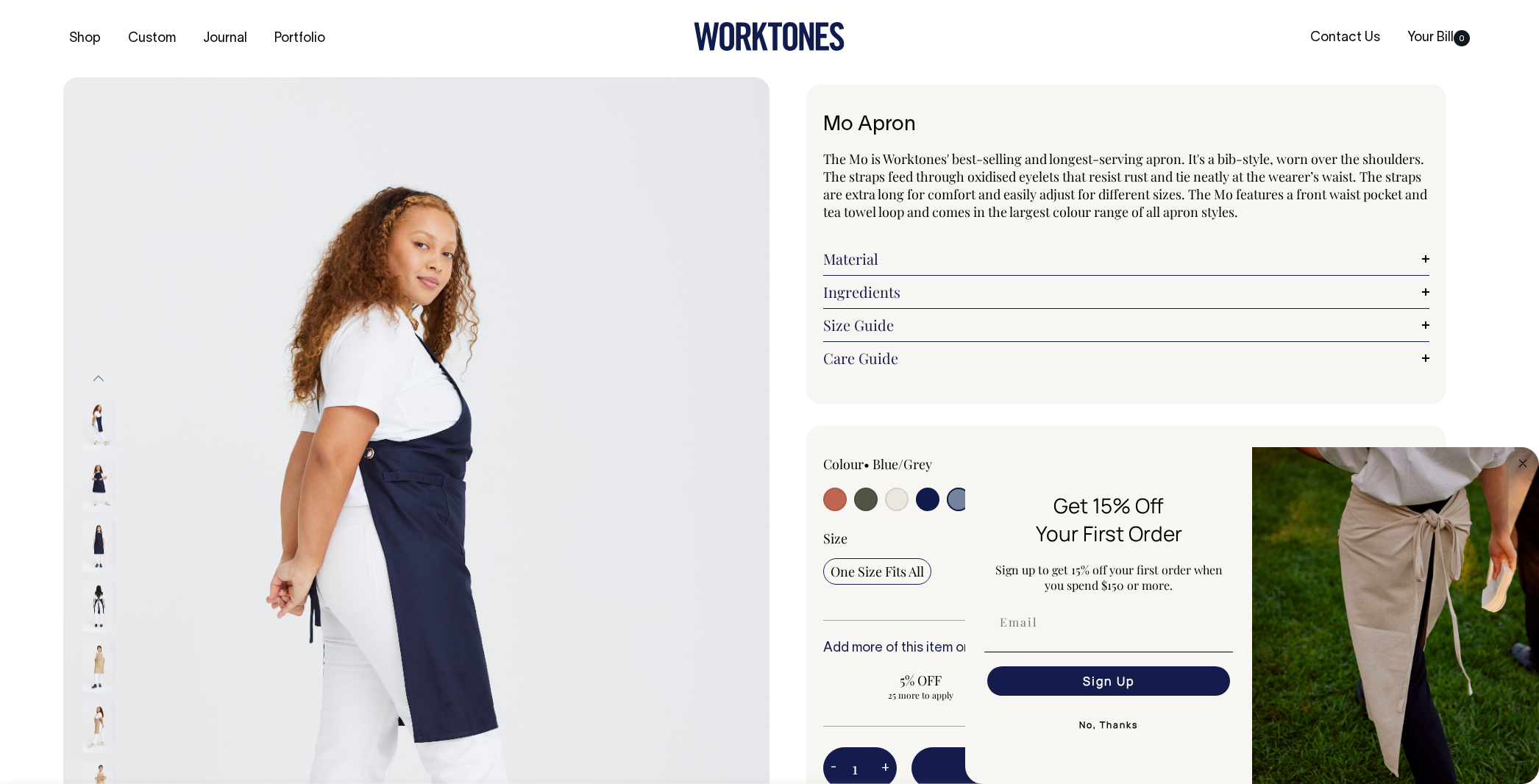
click at [96, 588] on img at bounding box center [99, 606] width 34 height 51
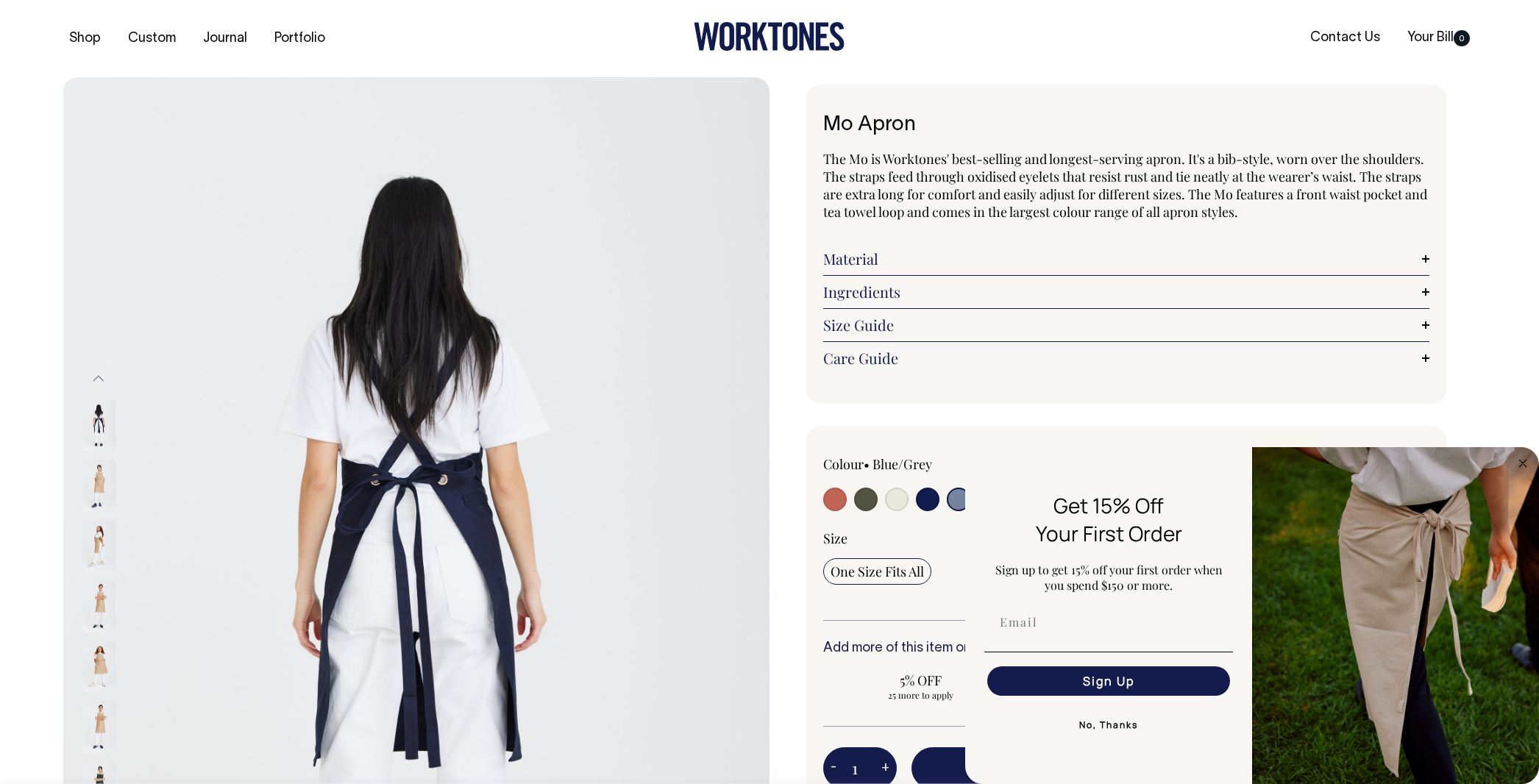
click at [103, 548] on img at bounding box center [99, 546] width 34 height 51
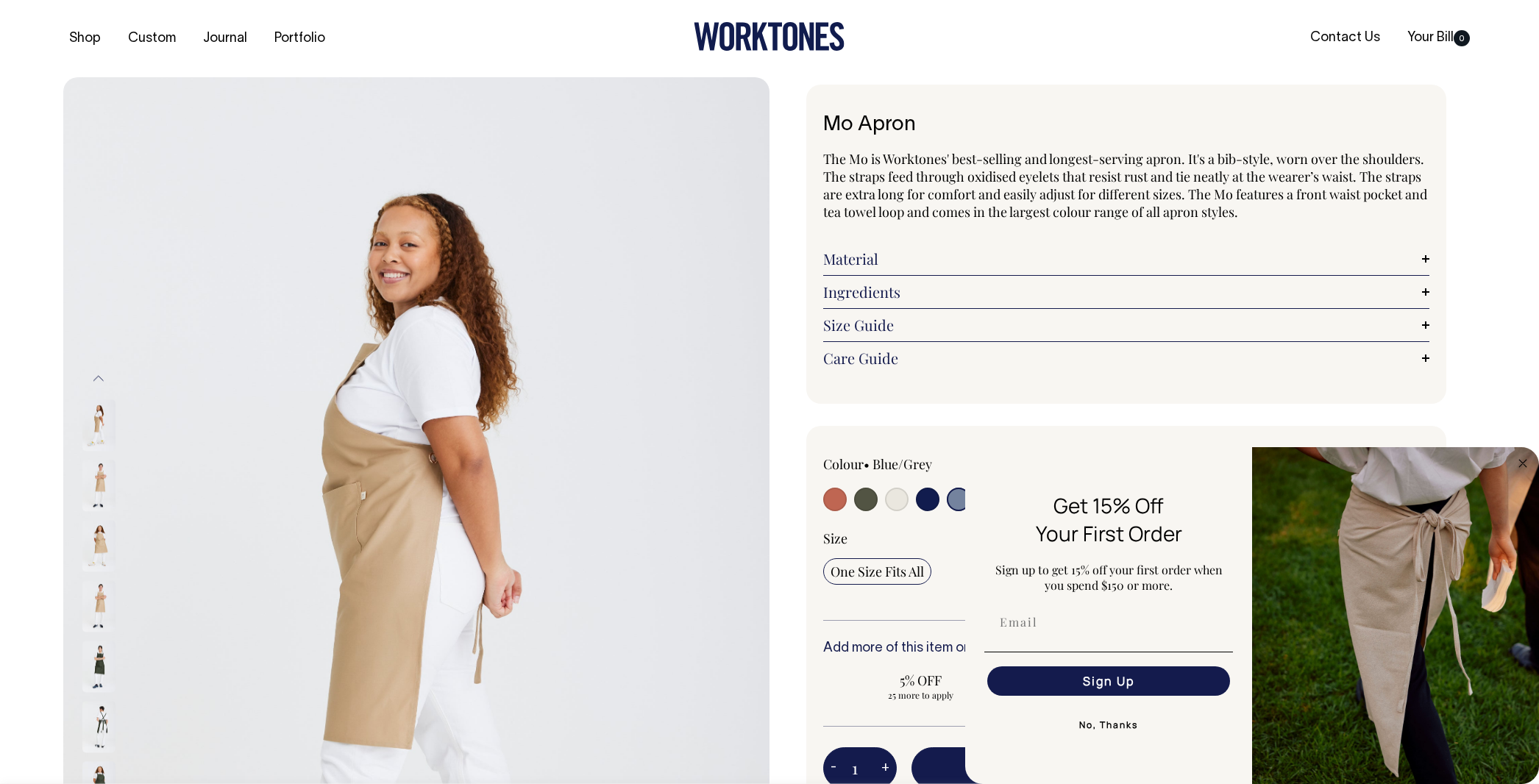
click at [104, 596] on img at bounding box center [99, 606] width 34 height 51
click at [102, 642] on img at bounding box center [99, 666] width 34 height 51
click at [97, 674] on img at bounding box center [99, 666] width 34 height 51
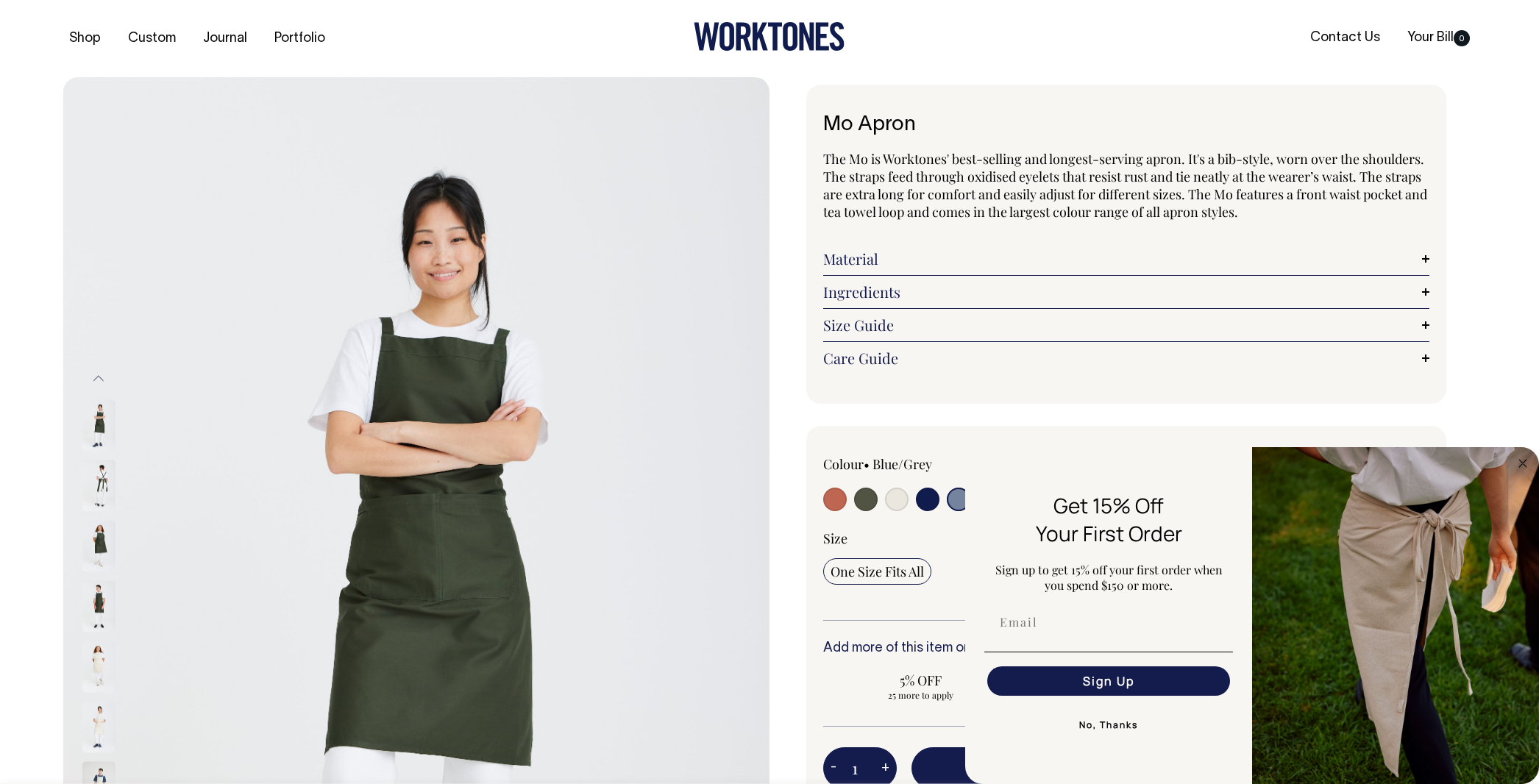
click at [101, 612] on img at bounding box center [99, 606] width 34 height 51
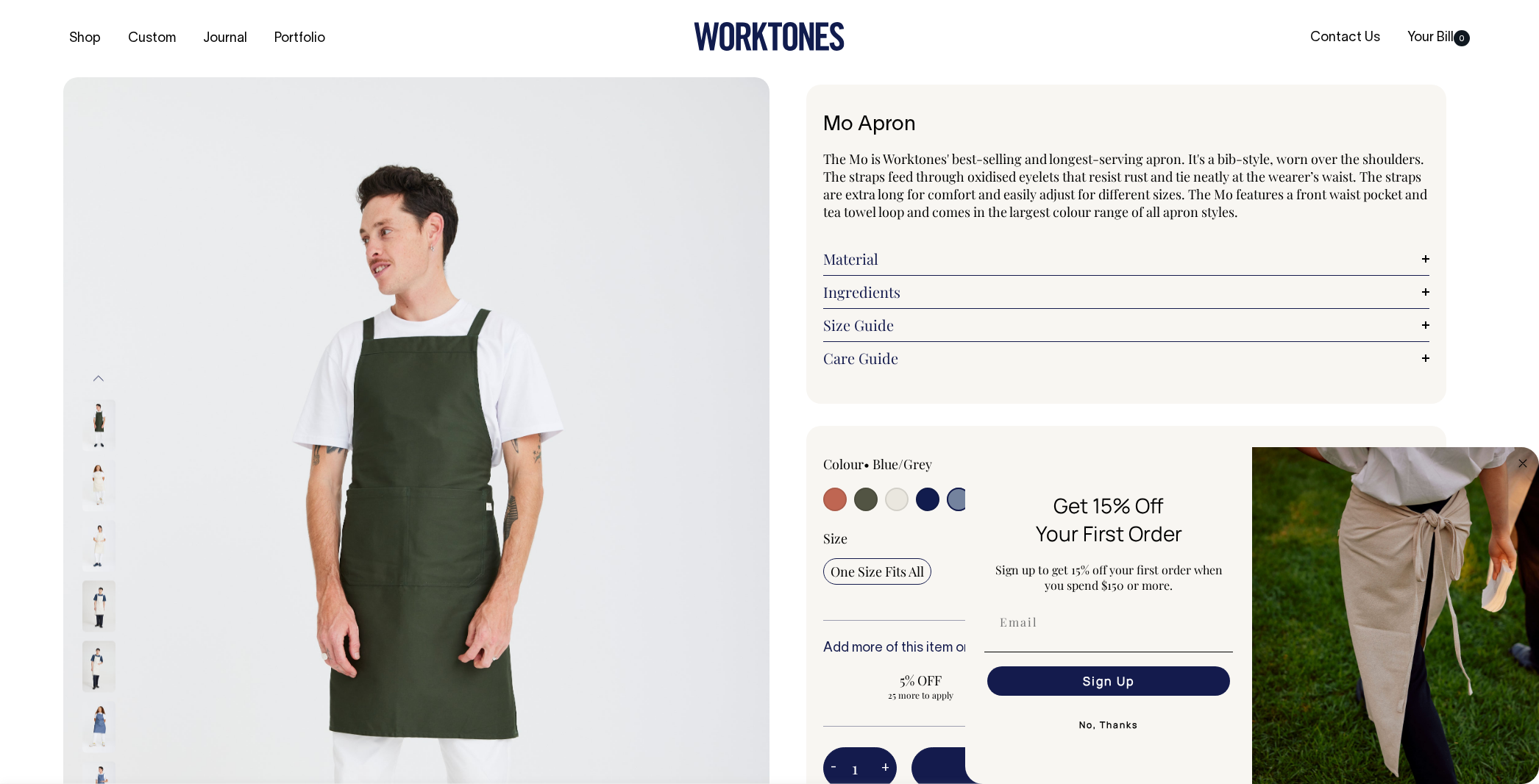
click at [100, 601] on img at bounding box center [99, 606] width 34 height 51
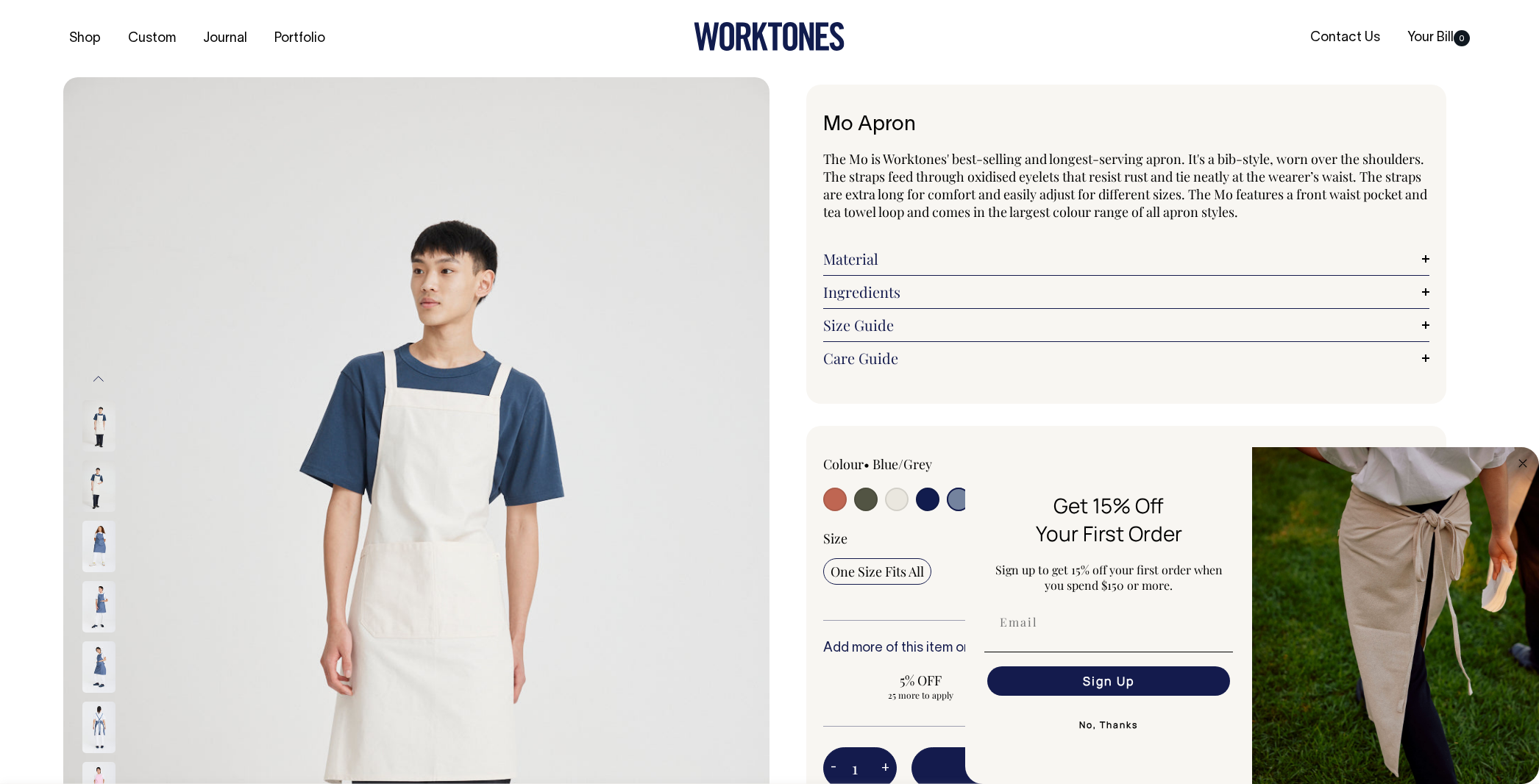
click at [108, 552] on img at bounding box center [99, 547] width 34 height 51
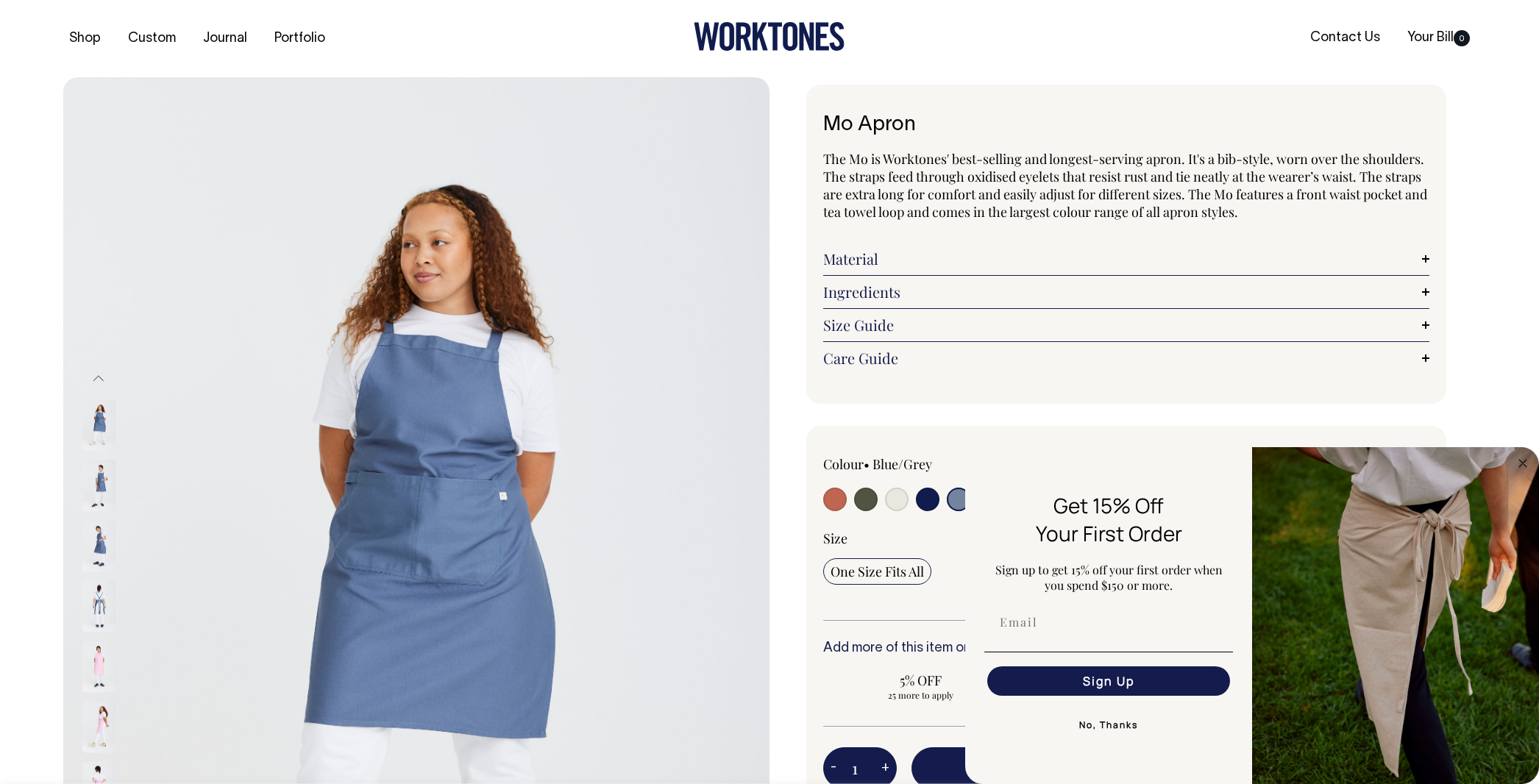
click at [91, 590] on div at bounding box center [118, 606] width 73 height 60
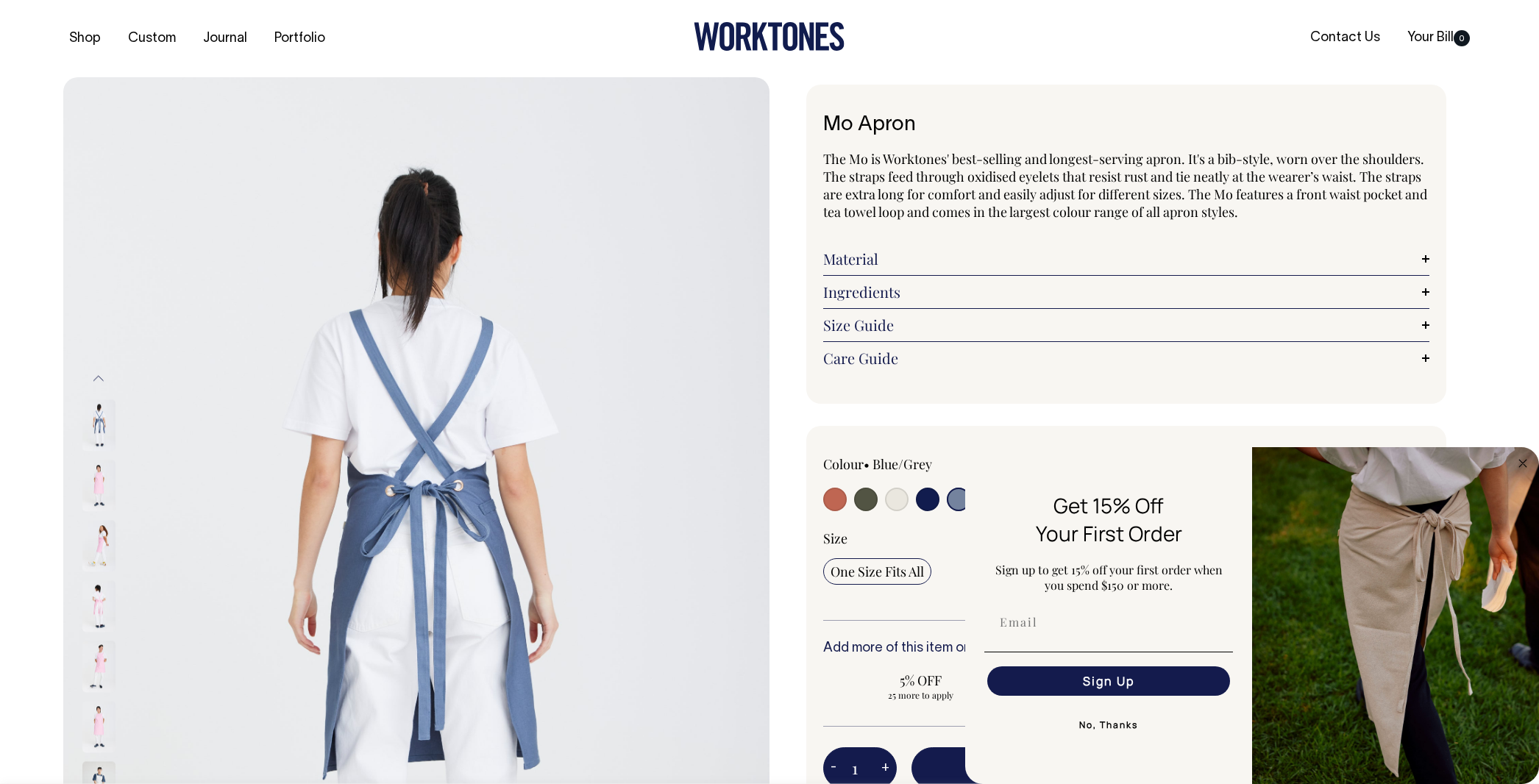
click at [95, 503] on img at bounding box center [99, 485] width 34 height 51
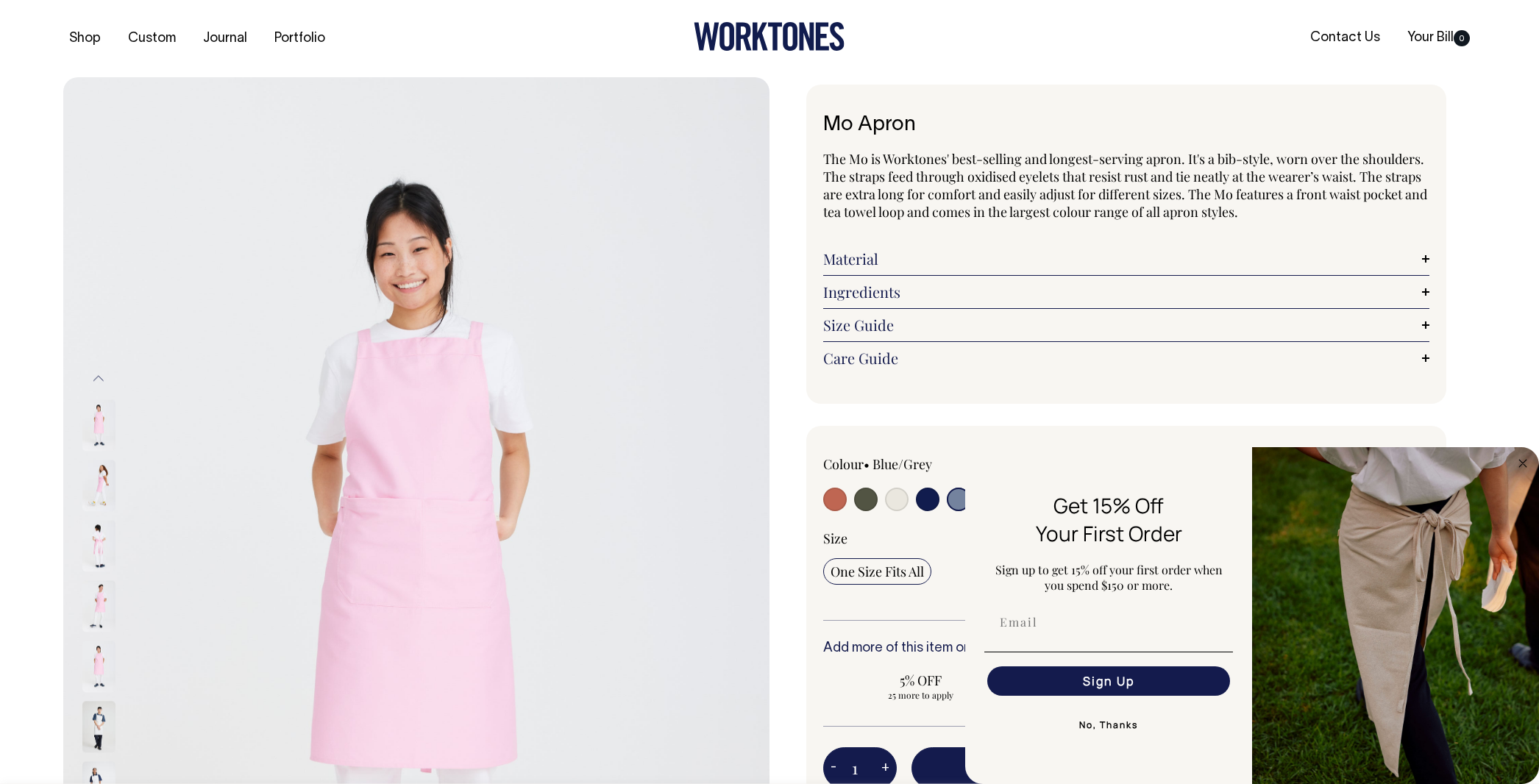
click at [101, 500] on img at bounding box center [99, 485] width 34 height 51
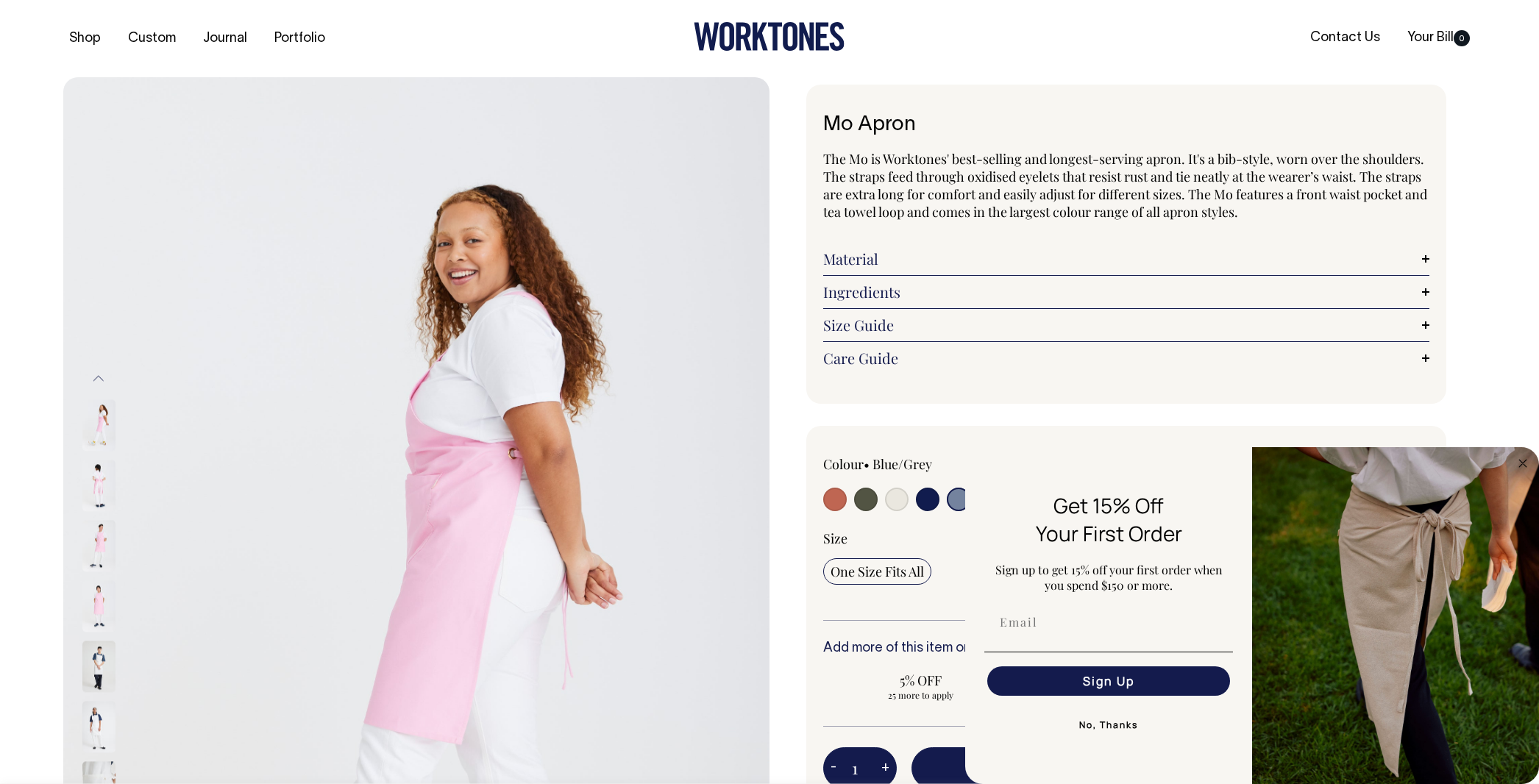
click at [93, 507] on img at bounding box center [99, 485] width 34 height 51
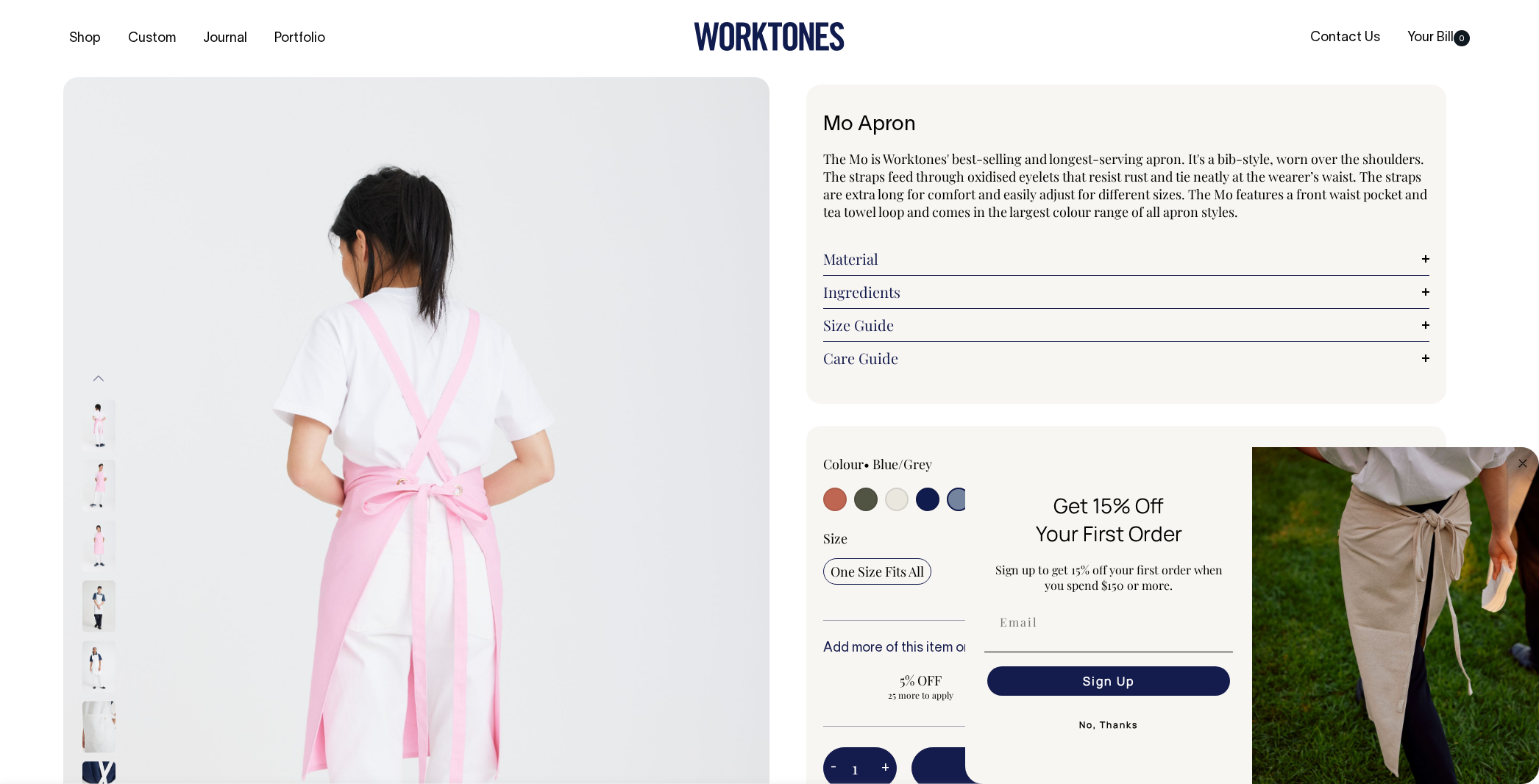
click at [93, 535] on img at bounding box center [99, 546] width 34 height 51
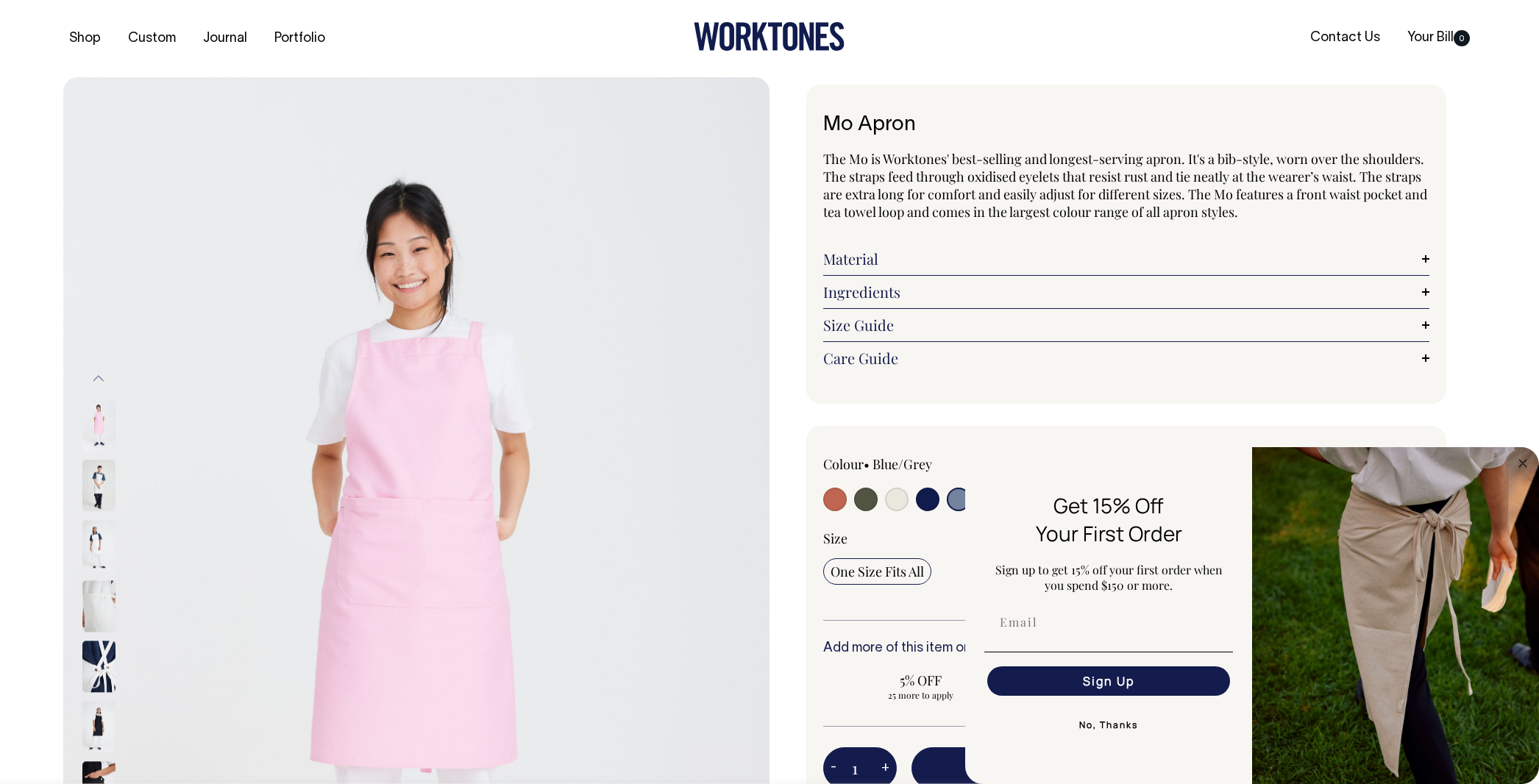
click at [100, 490] on img at bounding box center [99, 485] width 34 height 51
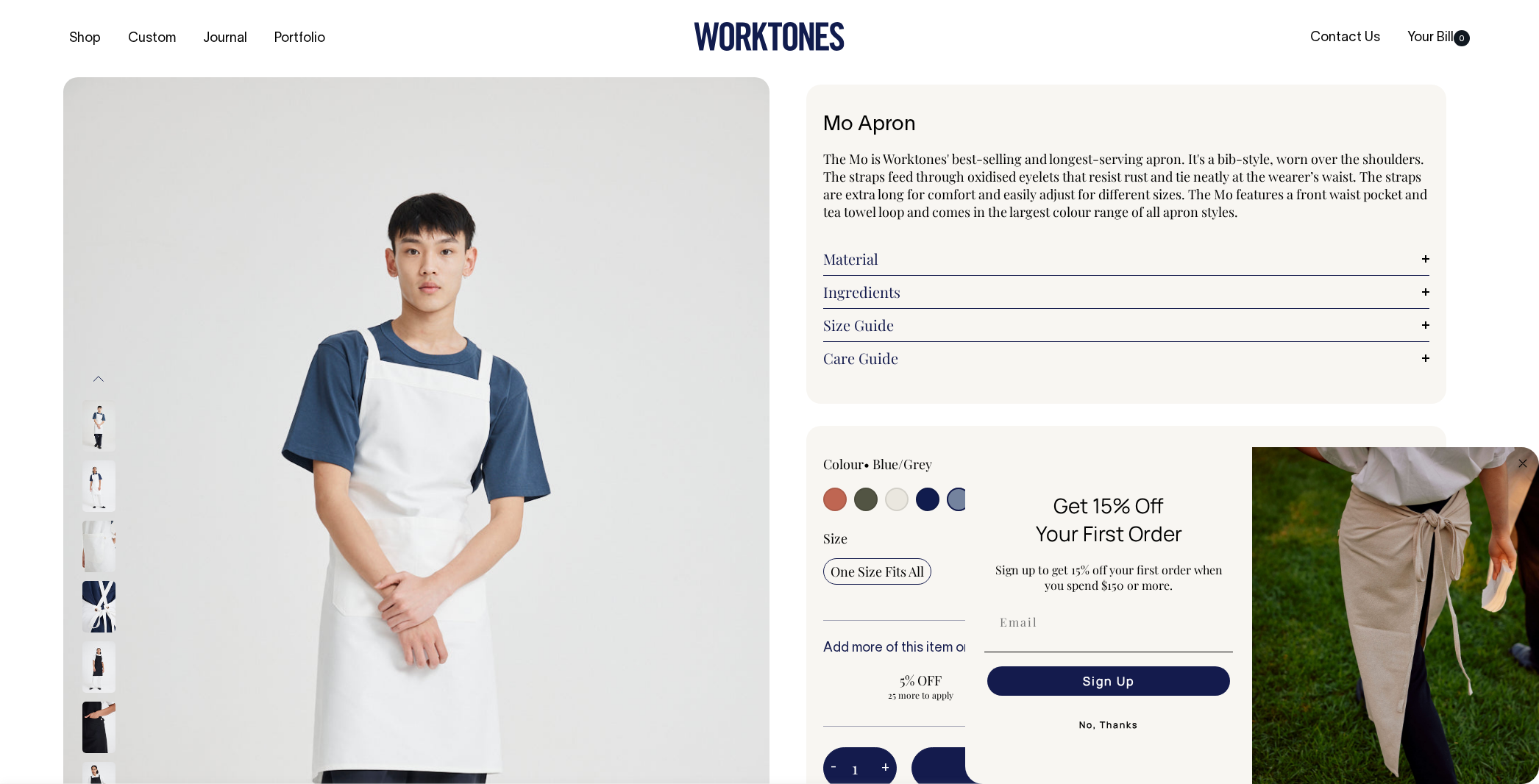
click at [96, 520] on div at bounding box center [118, 607] width 73 height 5368
click at [103, 496] on img at bounding box center [99, 486] width 34 height 51
